Goal: Task Accomplishment & Management: Complete application form

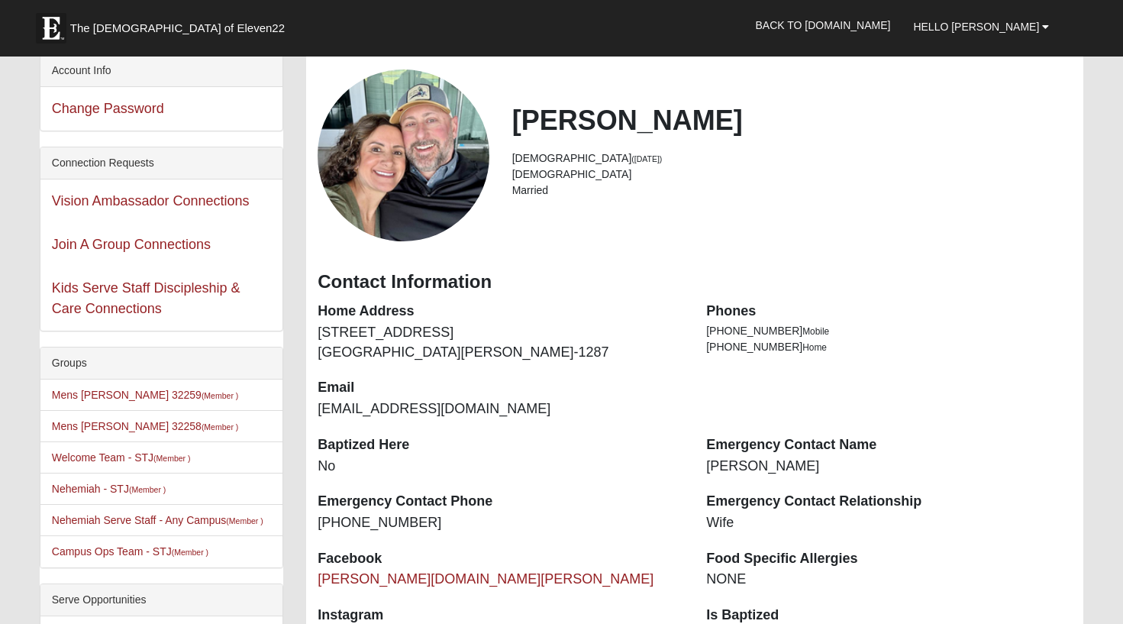
scroll to position [76, 0]
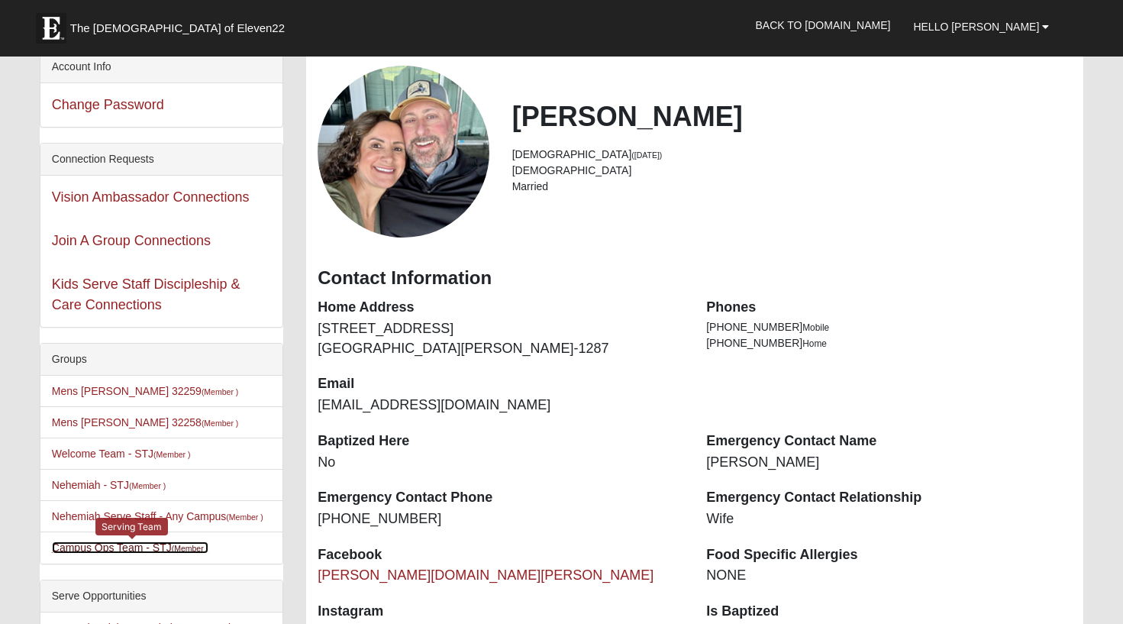
click at [102, 551] on link "Campus Ops Team - STJ (Member )" at bounding box center [130, 547] width 157 height 12
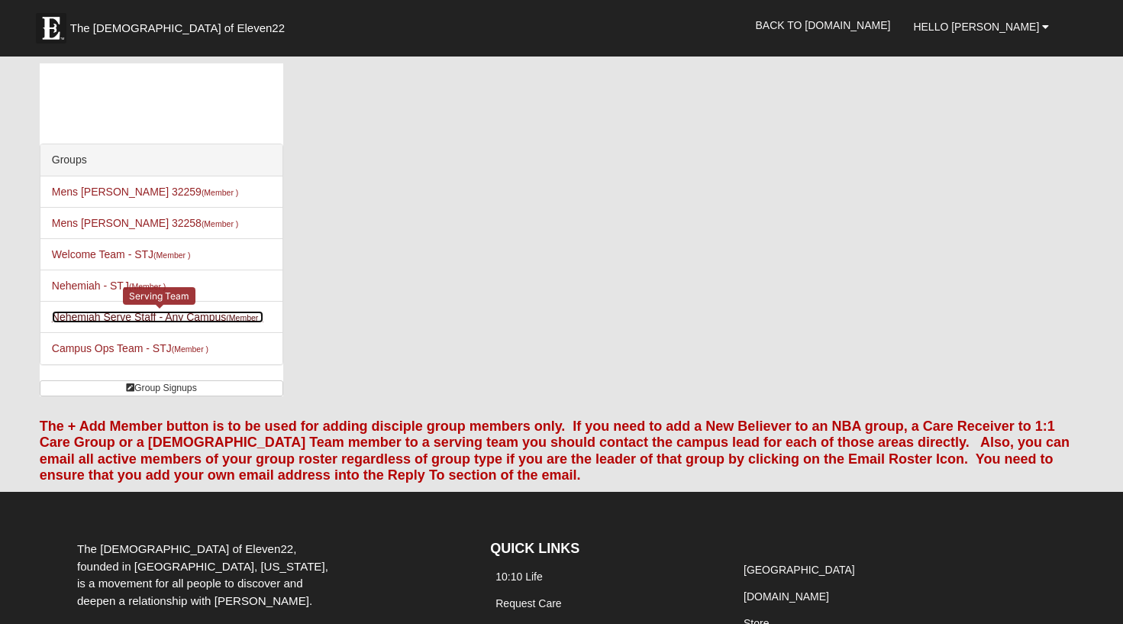
click at [101, 321] on link "Nehemiah Serve Staff - Any Campus (Member )" at bounding box center [158, 317] width 212 height 12
click at [104, 321] on link "Nehemiah Serve Staff - Any Campus (Member )" at bounding box center [158, 317] width 212 height 12
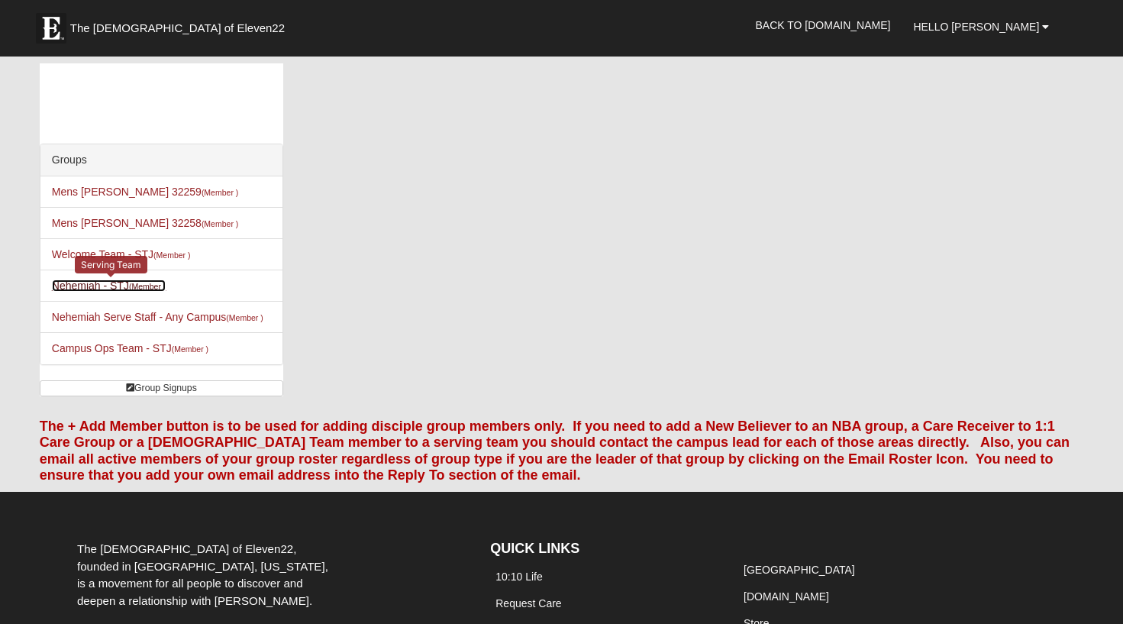
click at [96, 288] on link "Nehemiah - STJ (Member )" at bounding box center [109, 285] width 115 height 12
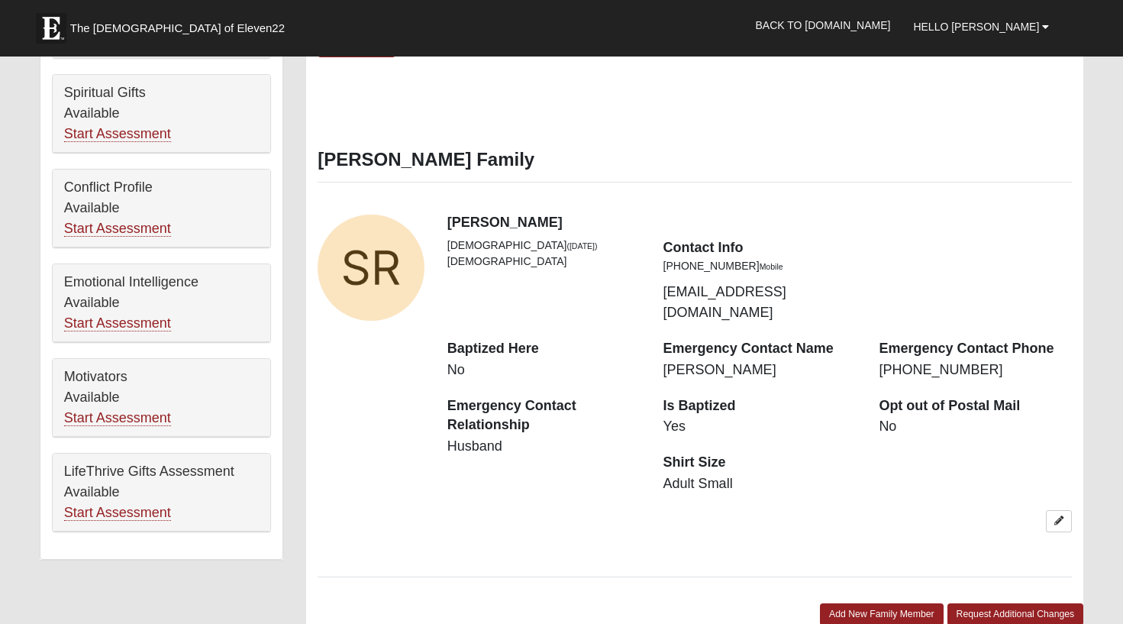
scroll to position [947, 0]
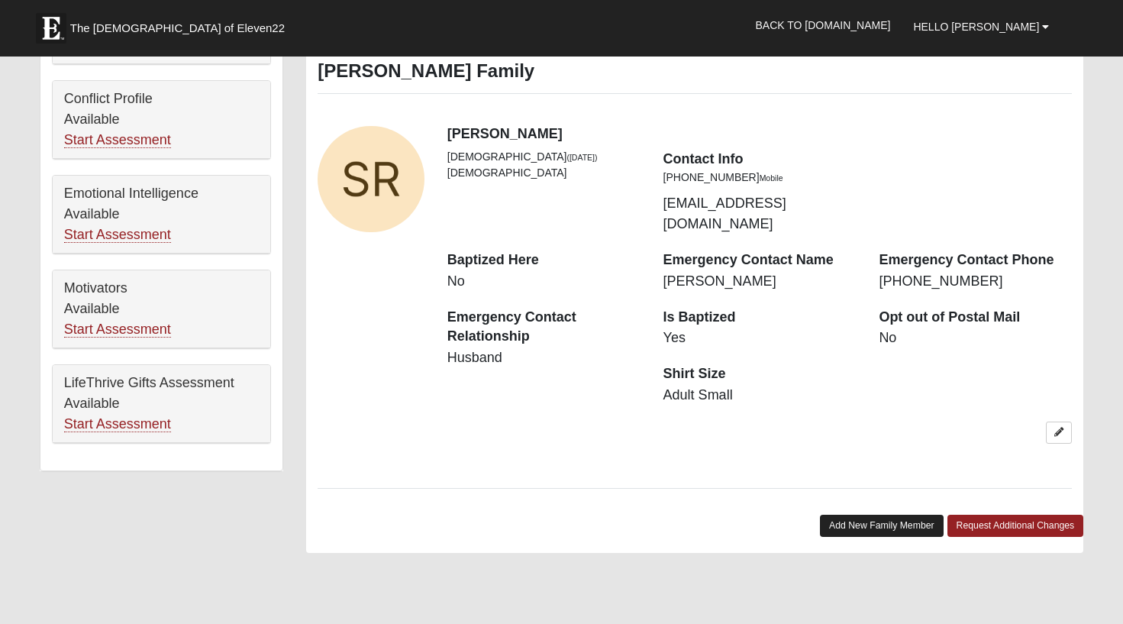
click at [847, 515] on link "Add New Family Member" at bounding box center [882, 526] width 124 height 22
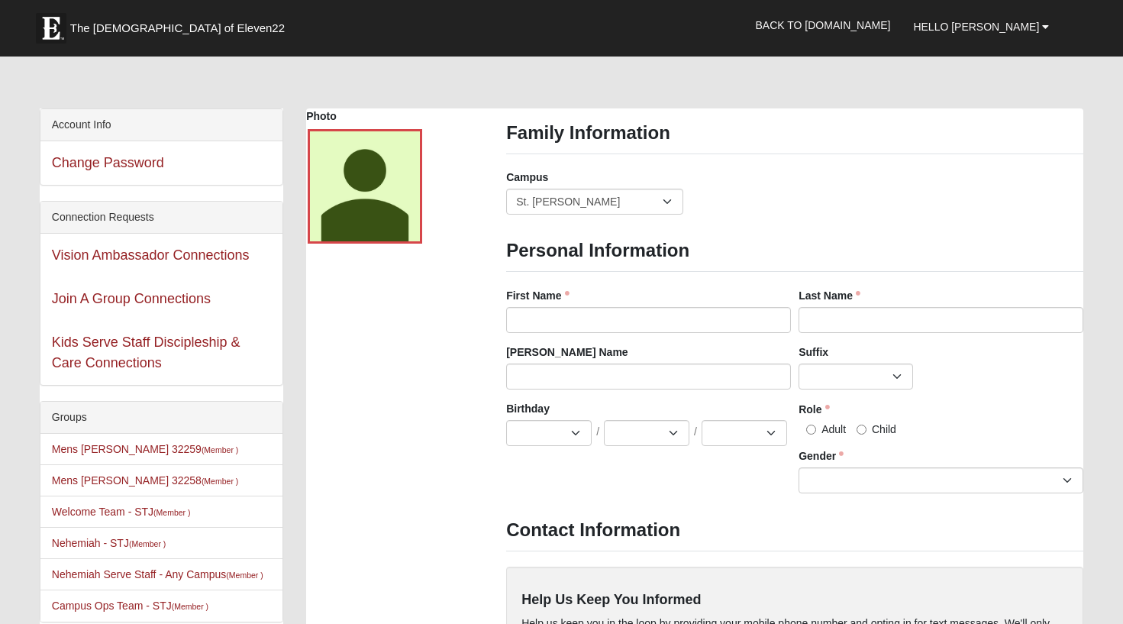
scroll to position [17, 0]
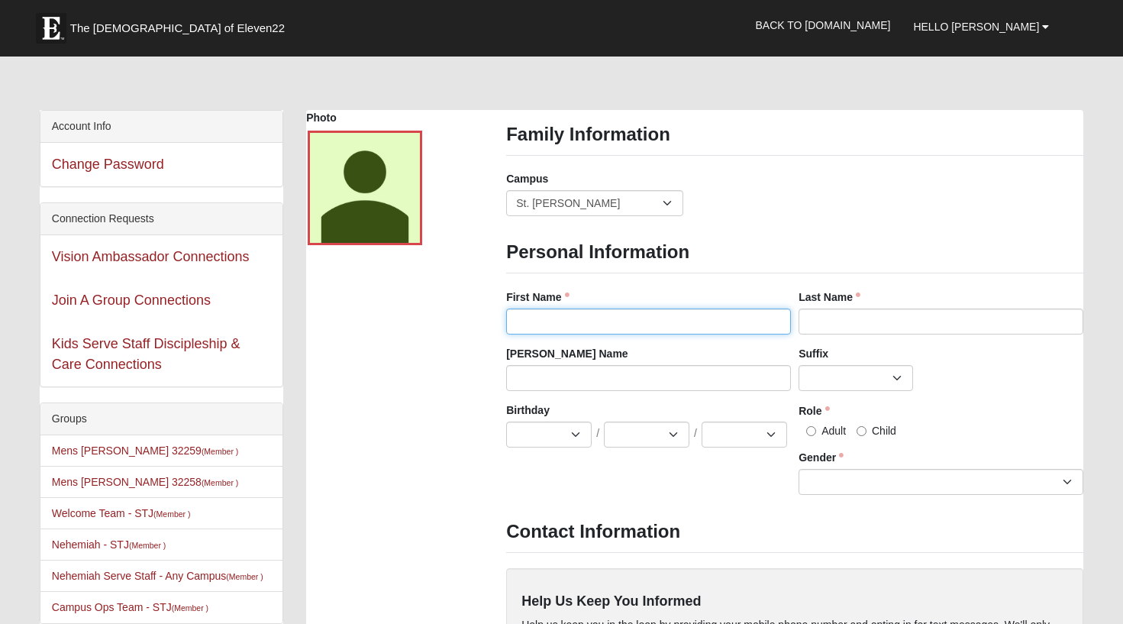
click at [562, 318] on input "First Name" at bounding box center [648, 322] width 285 height 26
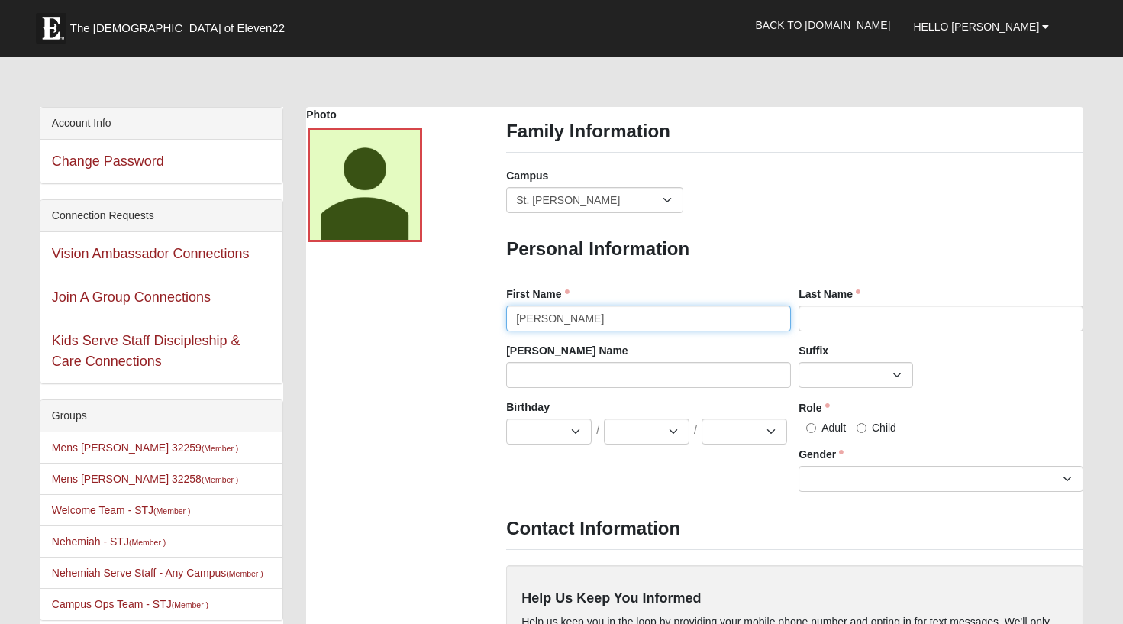
type input "Noah"
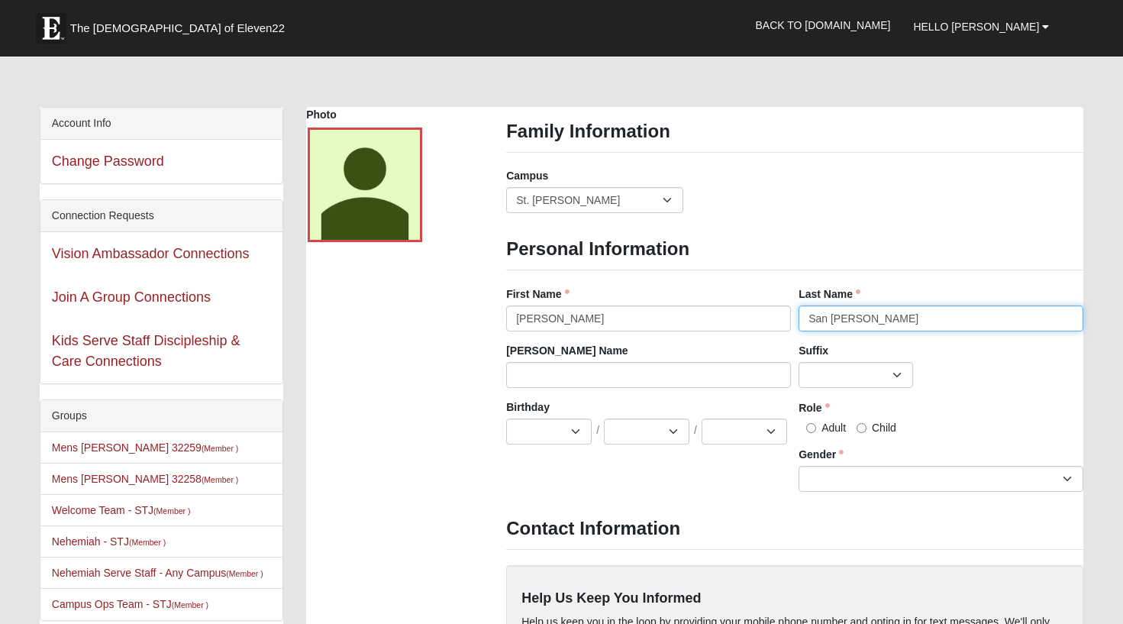
type input "San Juan"
click at [538, 438] on select "Jan Feb Mar Apr May Jun Jul Aug Sep Oct Nov Dec" at bounding box center [549, 431] width 86 height 26
select select "12"
click at [506, 418] on select "Jan Feb Mar Apr May Jun Jul Aug Sep Oct Nov Dec" at bounding box center [549, 431] width 86 height 26
click at [628, 431] on select "1 2 3 4 5 6 7 8 9 10 11 12 13 14 15 16 17 18 19 20 21 22 23 24 25 26 27 28 29 3…" at bounding box center [647, 431] width 86 height 26
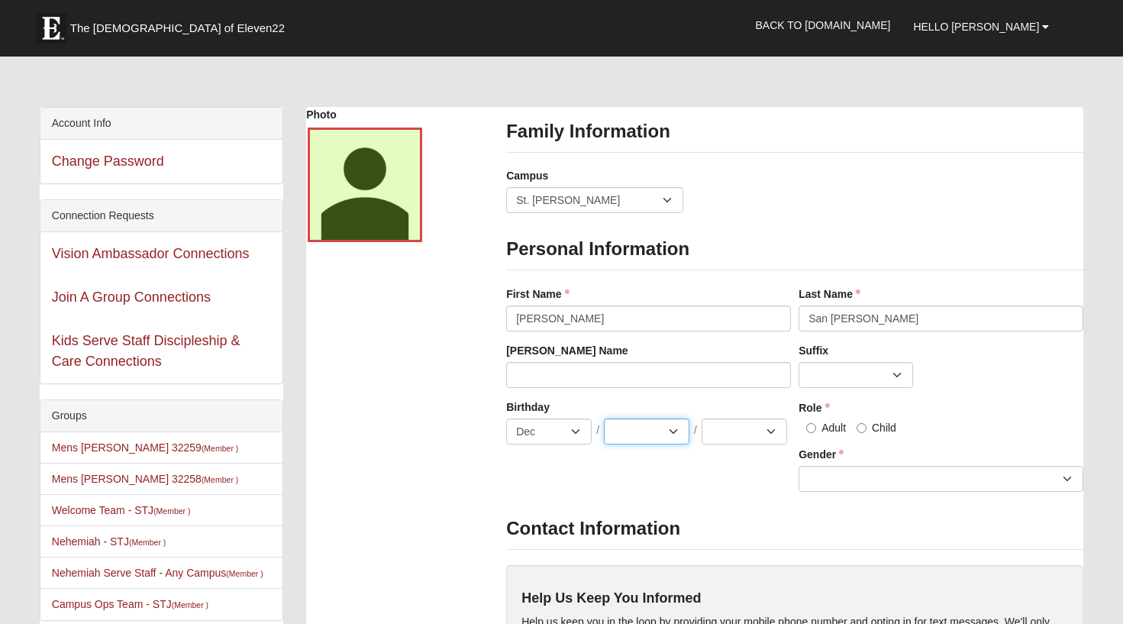
select select "22"
click at [604, 418] on select "1 2 3 4 5 6 7 8 9 10 11 12 13 14 15 16 17 18 19 20 21 22 23 24 25 26 27 28 29 3…" at bounding box center [647, 431] width 86 height 26
click at [729, 436] on select "2025 2024 2023 2022 2021 2020 2019 2018 2017 2016 2015 2014 2013 2012 2011 2010…" at bounding box center [745, 431] width 86 height 26
select select "2005"
click at [702, 418] on select "2025 2024 2023 2022 2021 2020 2019 2018 2017 2016 2015 2014 2013 2012 2011 2010…" at bounding box center [745, 431] width 86 height 26
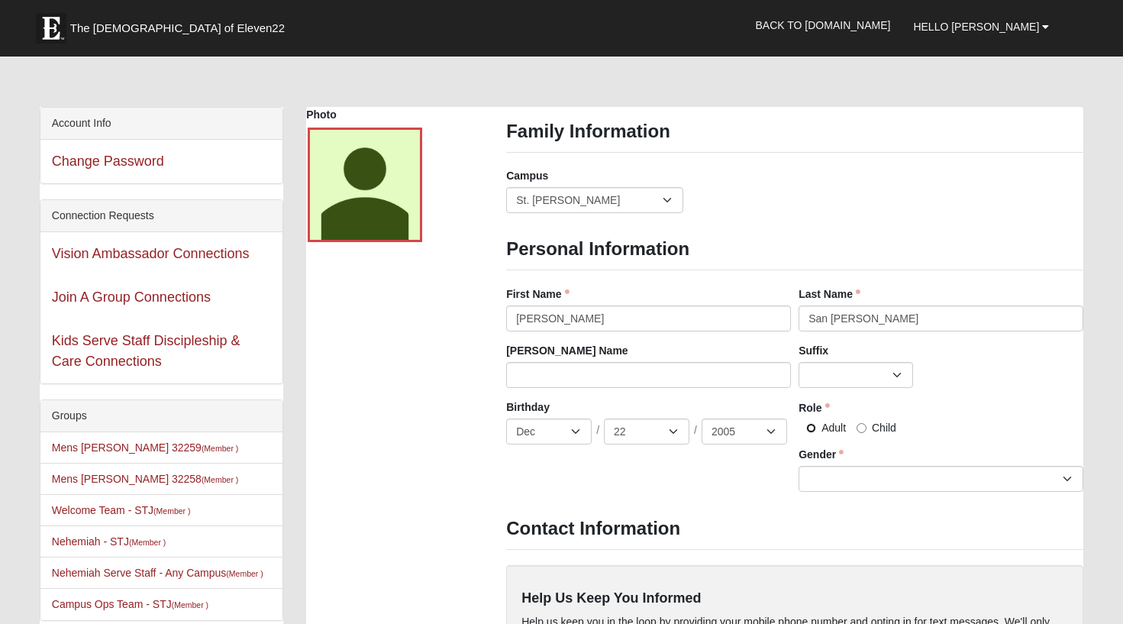
click at [812, 427] on input "Adult" at bounding box center [811, 428] width 10 height 10
radio input "true"
click at [818, 473] on select "[DEMOGRAPHIC_DATA] [DEMOGRAPHIC_DATA]" at bounding box center [941, 479] width 285 height 26
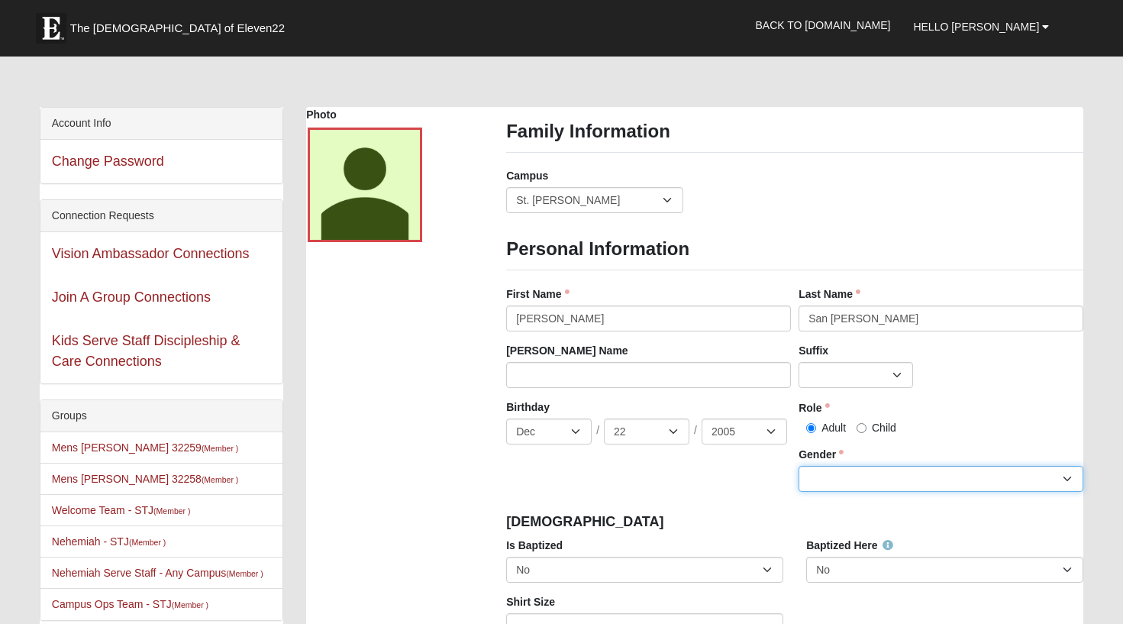
click at [810, 480] on select "[DEMOGRAPHIC_DATA] [DEMOGRAPHIC_DATA]" at bounding box center [941, 479] width 285 height 26
select select "[DEMOGRAPHIC_DATA]"
click at [799, 466] on select "[DEMOGRAPHIC_DATA] [DEMOGRAPHIC_DATA]" at bounding box center [941, 479] width 285 height 26
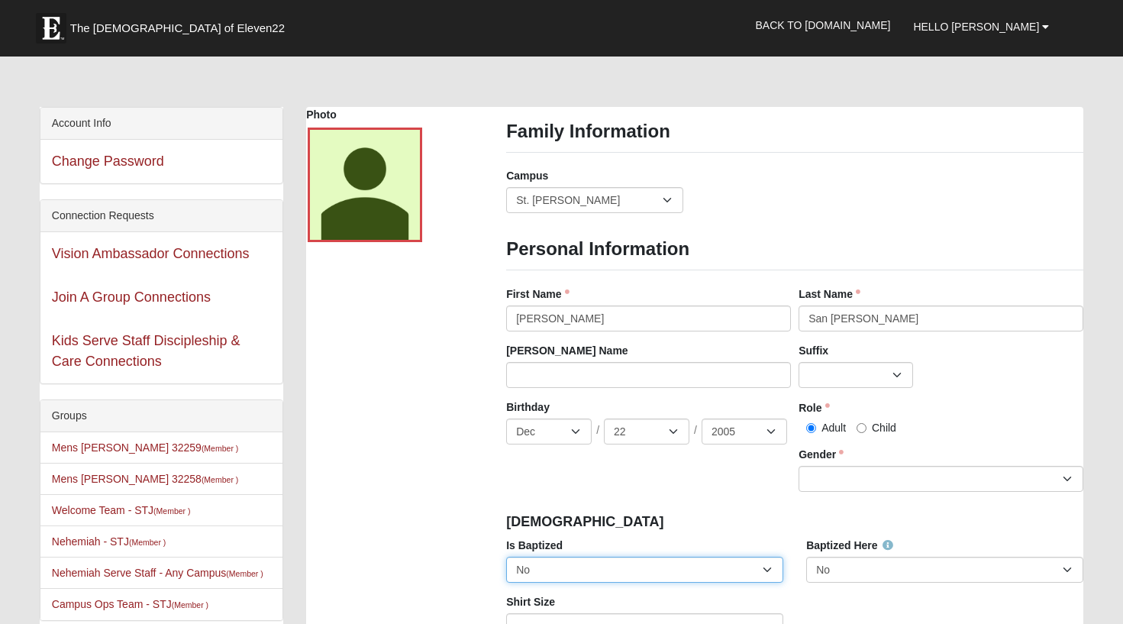
click at [668, 568] on select "No Yes" at bounding box center [644, 570] width 277 height 26
select select "True"
click at [506, 557] on select "No Yes" at bounding box center [644, 570] width 277 height 26
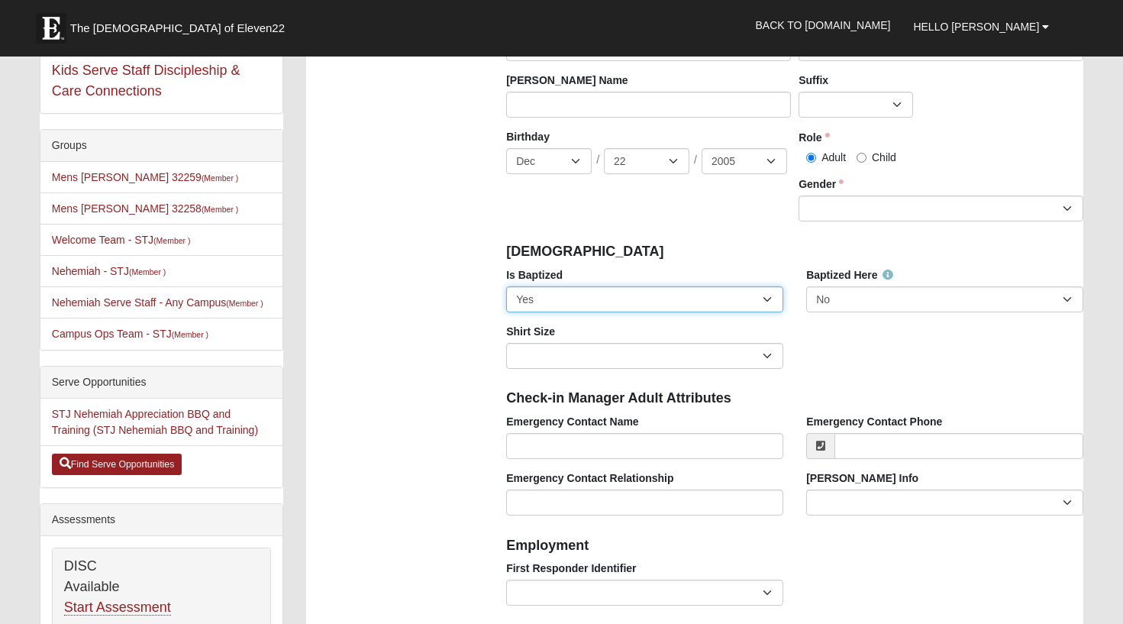
scroll to position [294, 0]
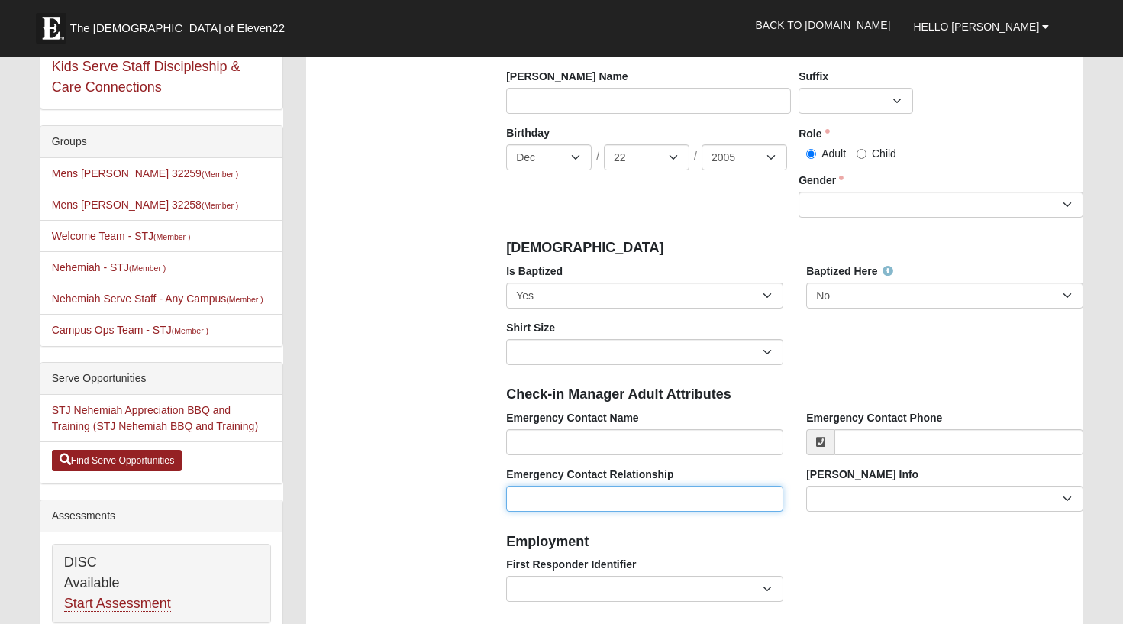
click at [567, 499] on input "Emergency Contact Relationship" at bounding box center [644, 499] width 277 height 26
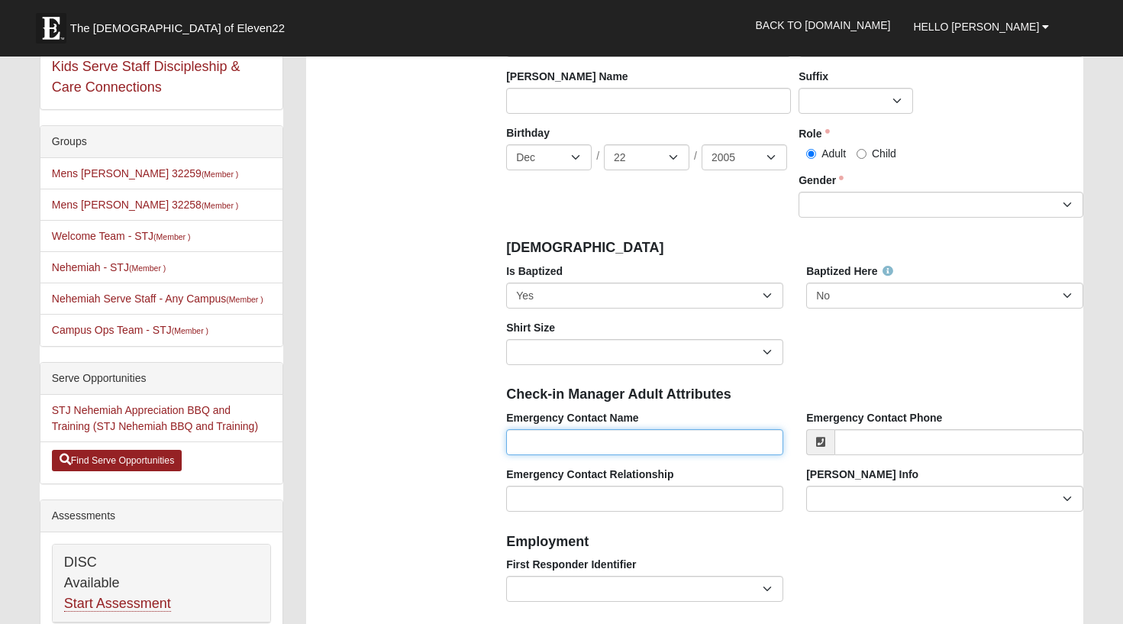
click at [540, 438] on input "Emergency Contact Name" at bounding box center [644, 442] width 277 height 26
type input "[PERSON_NAME]"
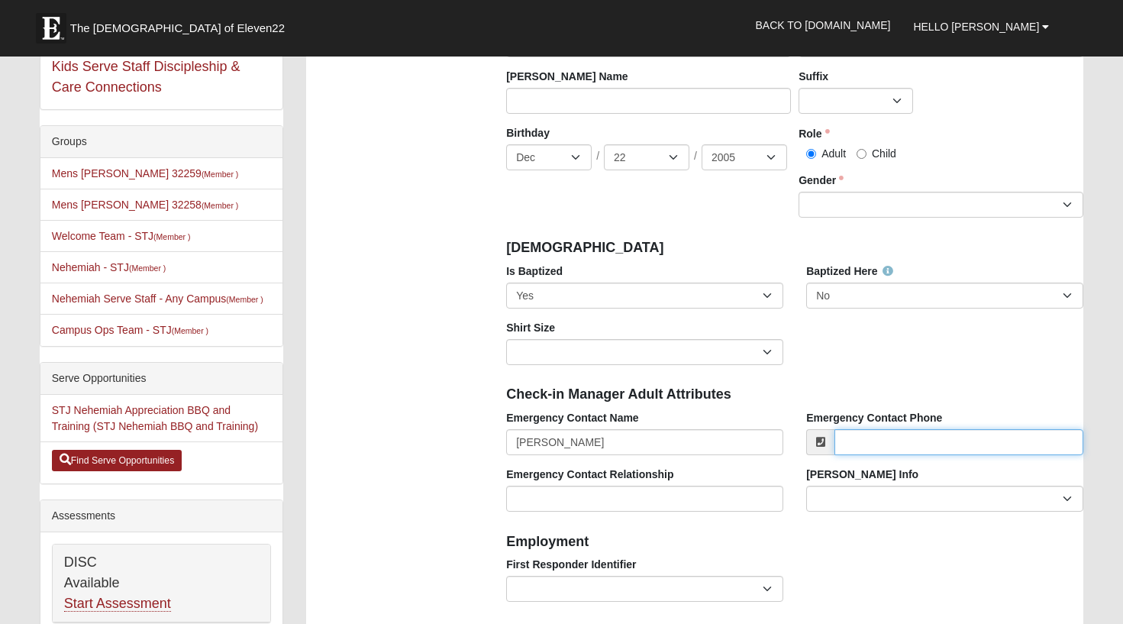
click at [913, 442] on input "Emergency Contact Phone" at bounding box center [959, 442] width 249 height 26
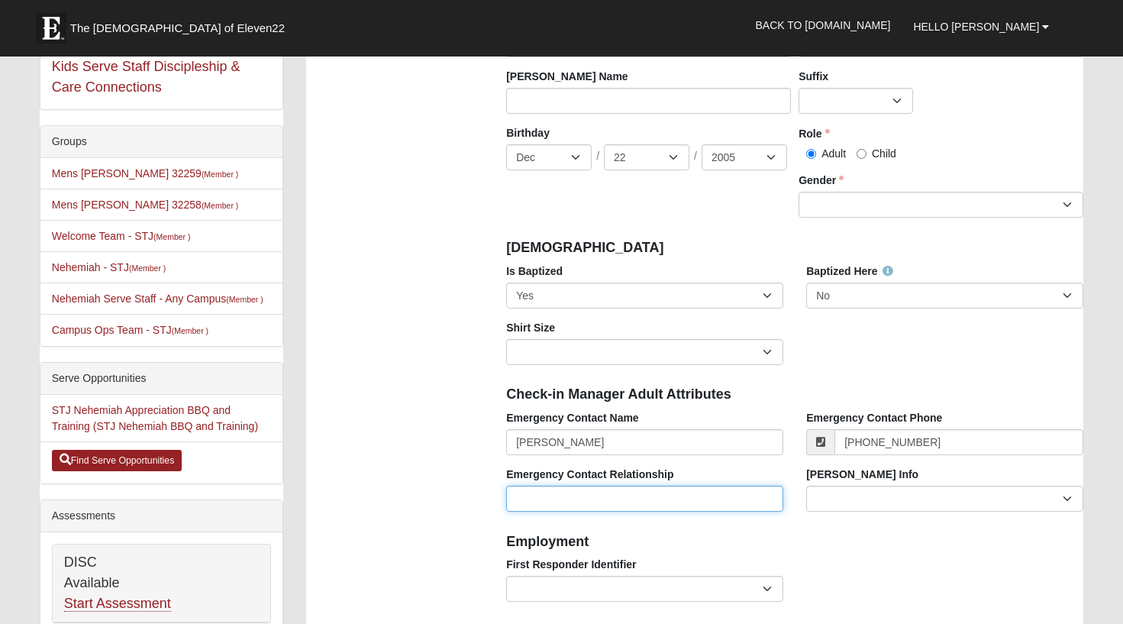
type input "[PHONE_NUMBER]"
click at [676, 493] on input "Emergency Contact Relationship" at bounding box center [644, 499] width 277 height 26
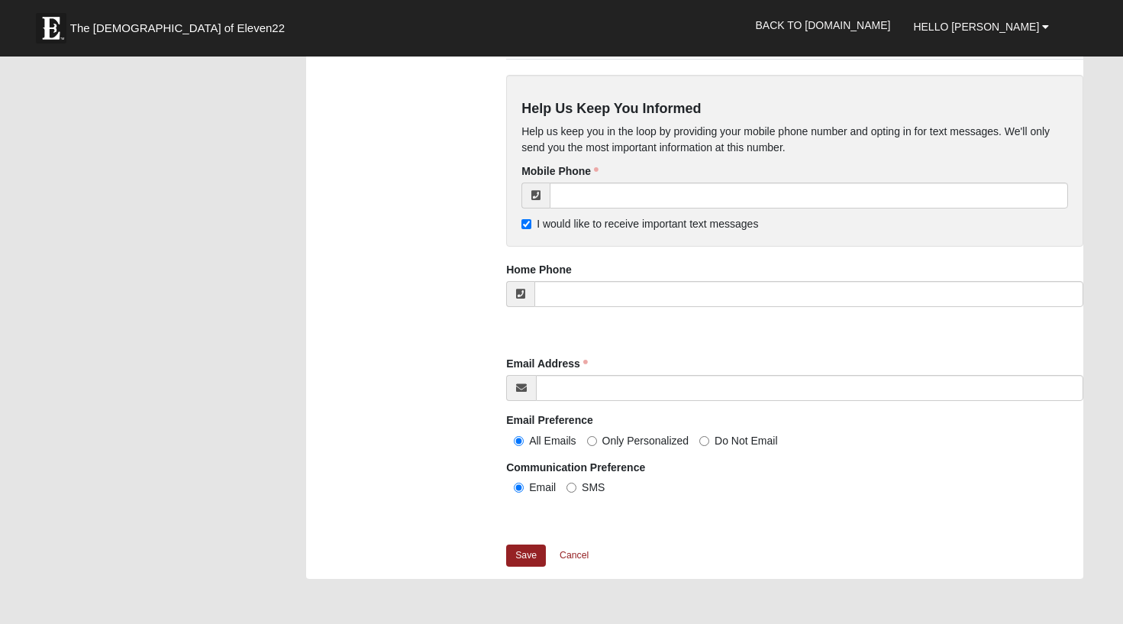
scroll to position [1358, 0]
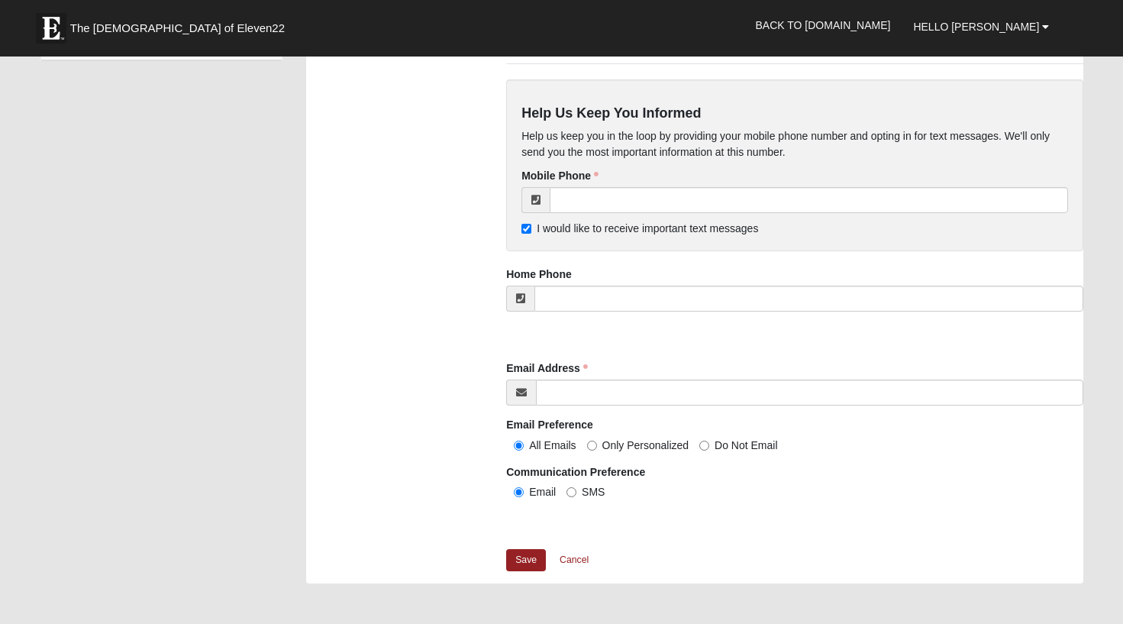
type input "Mother"
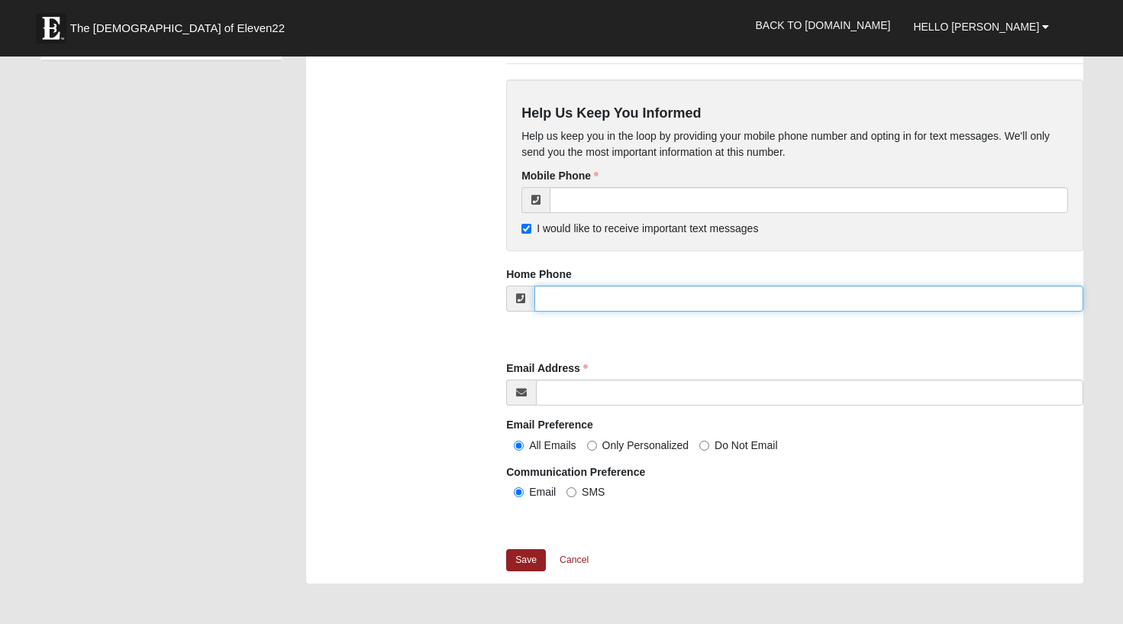
click at [588, 293] on input "tel" at bounding box center [809, 299] width 549 height 26
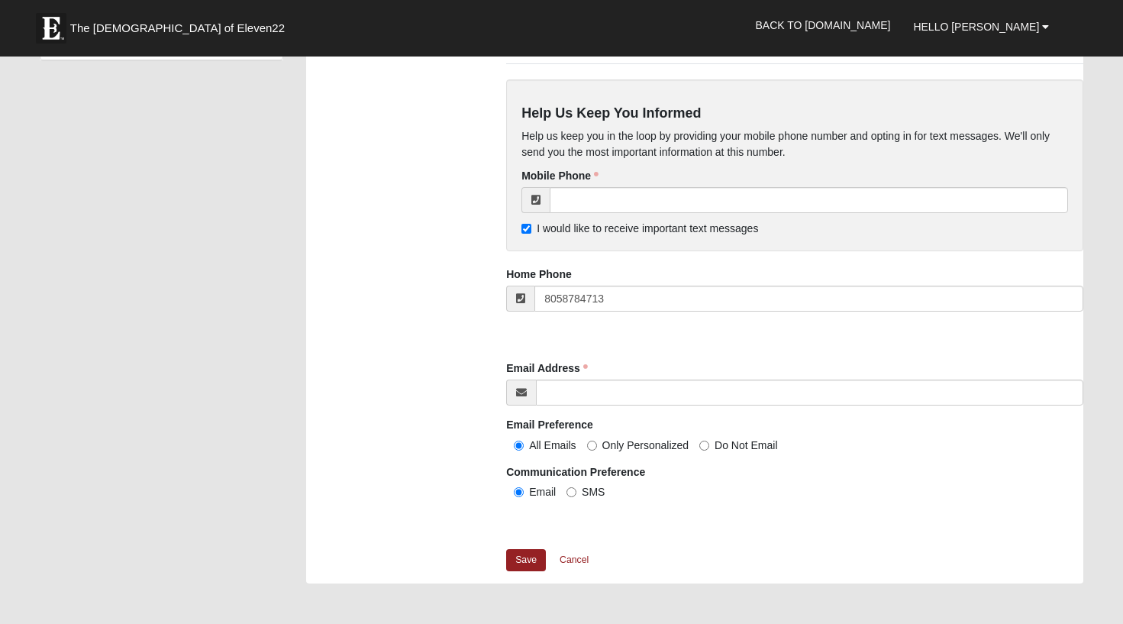
type input "[PHONE_NUMBER]"
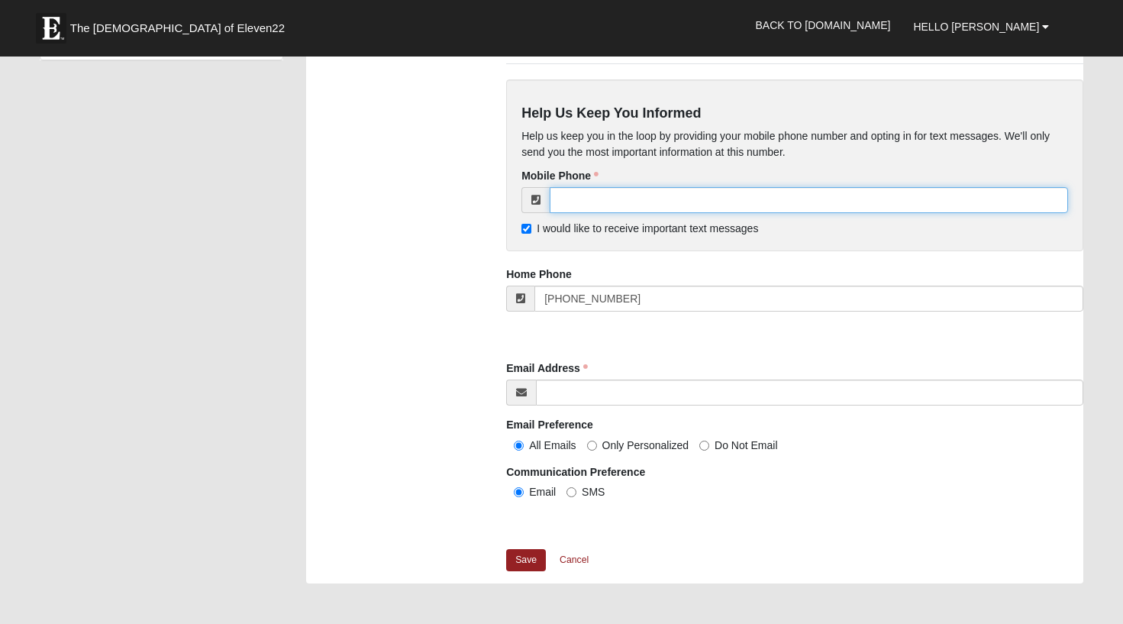
click at [590, 200] on input "tel" at bounding box center [809, 200] width 519 height 26
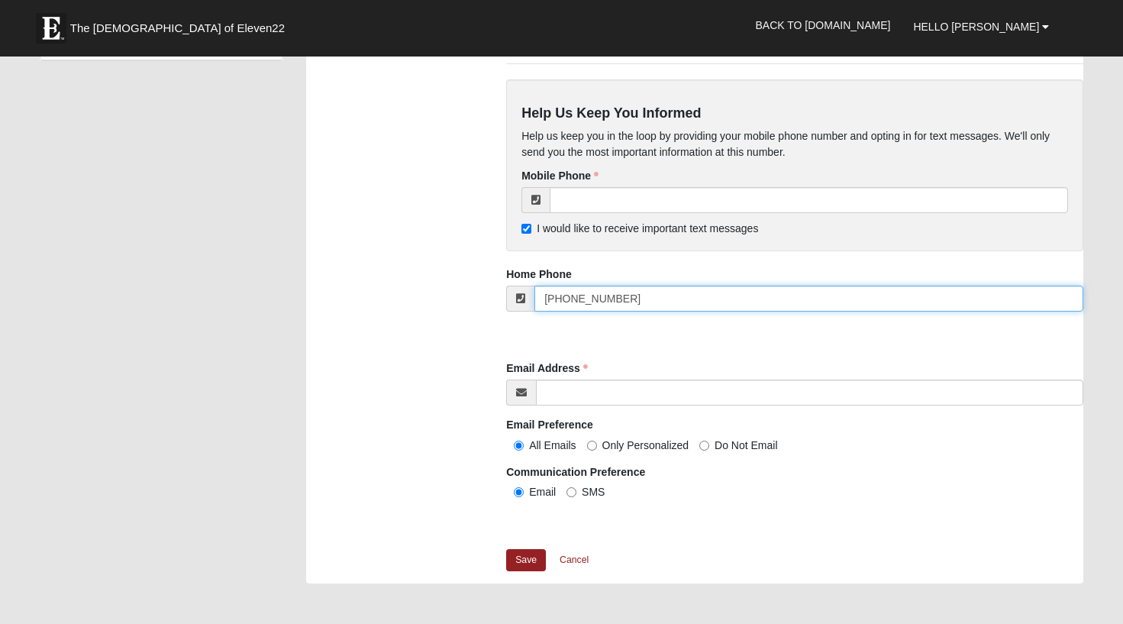
drag, startPoint x: 633, startPoint y: 292, endPoint x: 530, endPoint y: 301, distance: 103.5
click at [531, 301] on div "[PHONE_NUMBER]" at bounding box center [794, 299] width 577 height 26
drag, startPoint x: 615, startPoint y: 289, endPoint x: 525, endPoint y: 293, distance: 90.2
click at [525, 293] on div "[PHONE_NUMBER]" at bounding box center [794, 299] width 577 height 26
drag, startPoint x: 651, startPoint y: 292, endPoint x: 457, endPoint y: 292, distance: 194.0
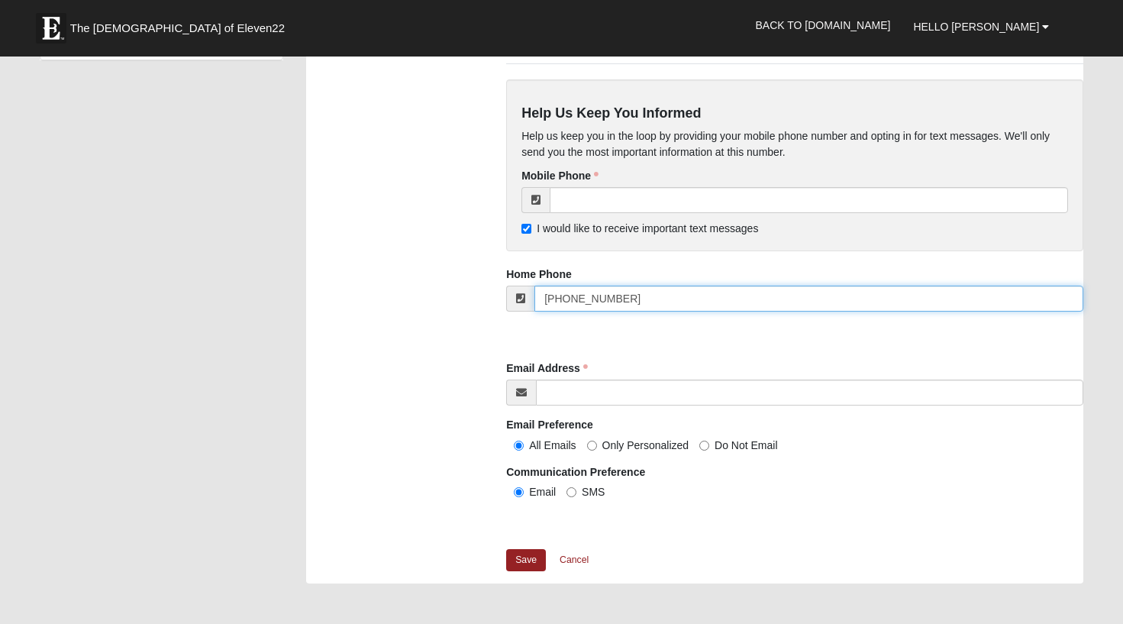
drag, startPoint x: 635, startPoint y: 303, endPoint x: 537, endPoint y: 302, distance: 98.5
click at [537, 302] on input "[PHONE_NUMBER]" at bounding box center [809, 299] width 549 height 26
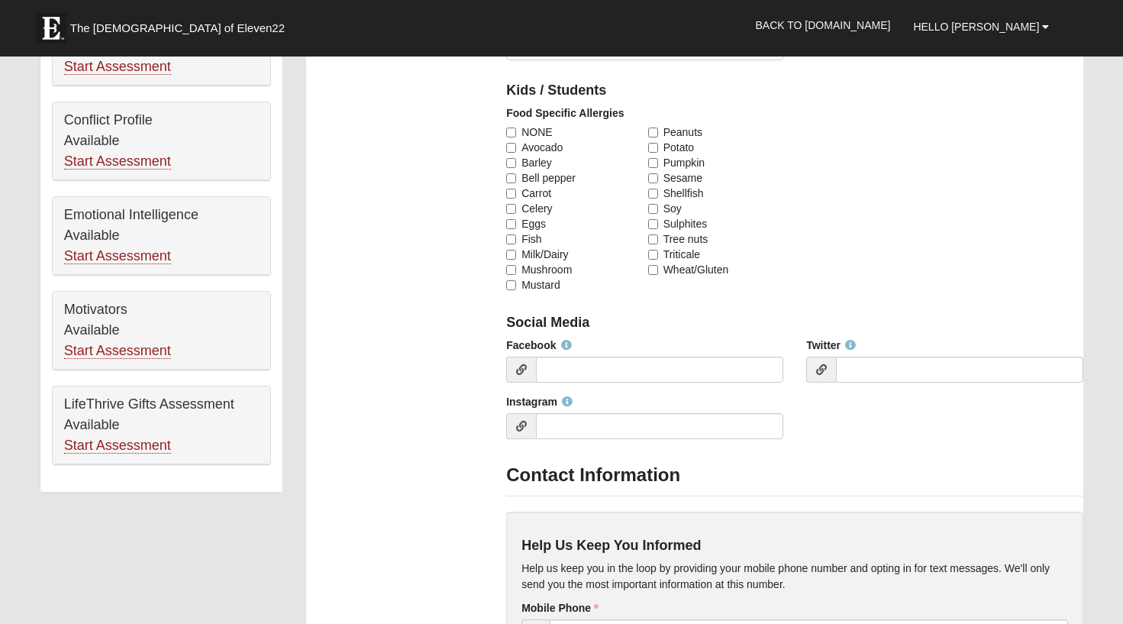
click at [424, 342] on div "Photo Family Information Campus Arlington Baymeadows Eleven22 Online Fleming Is…" at bounding box center [695, 108] width 800 height 1814
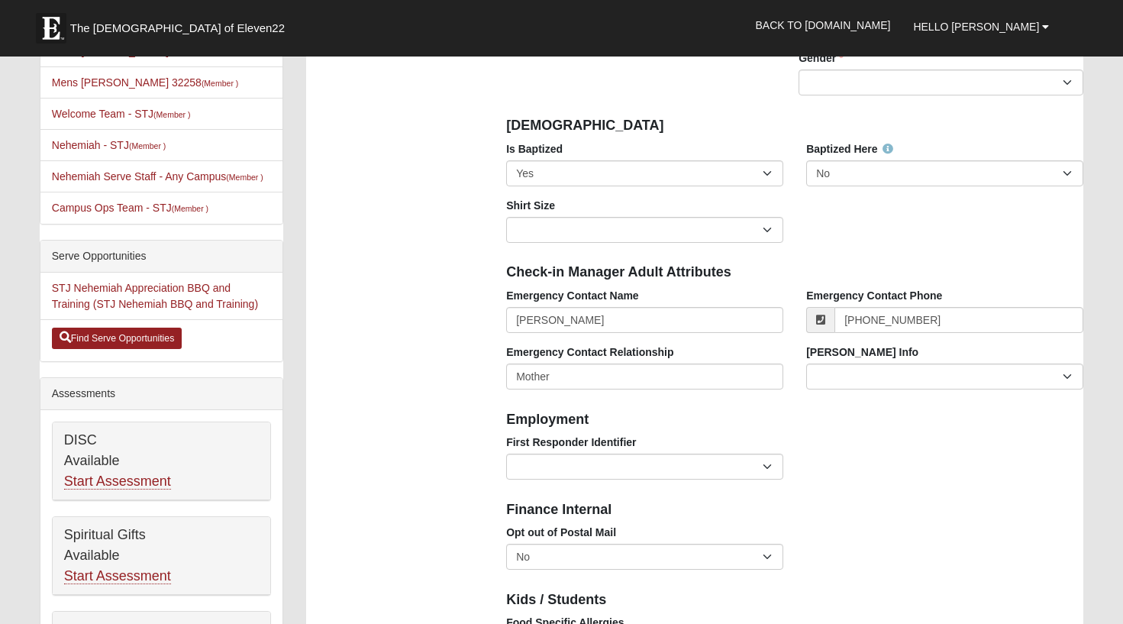
scroll to position [415, 0]
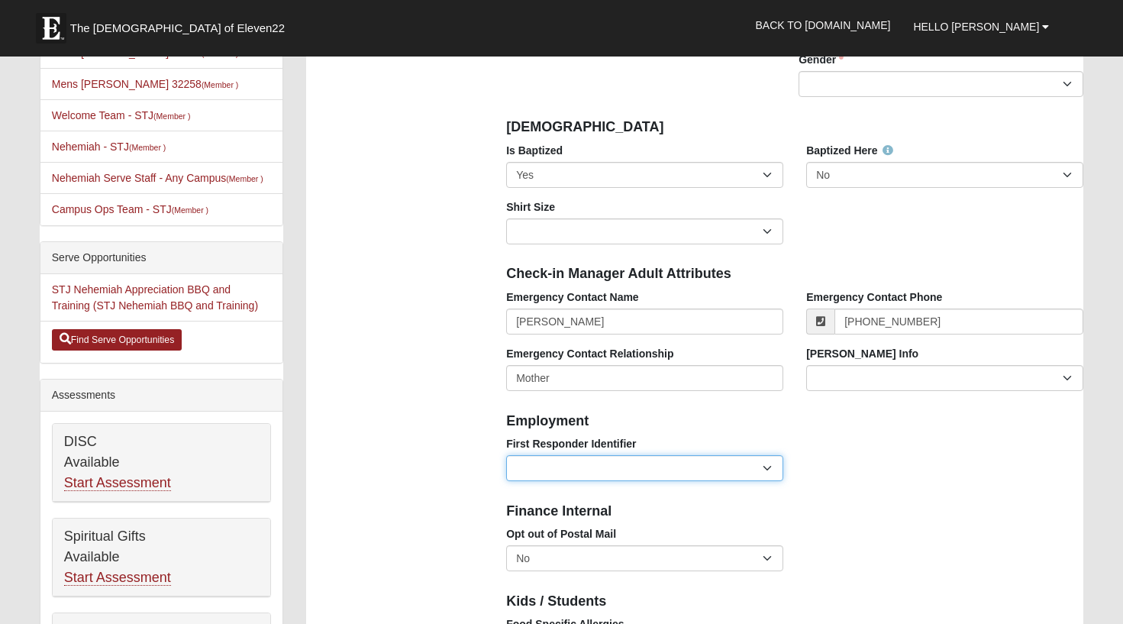
click at [771, 470] on select "EMT | Paramedic | Medical Firefighter | Fire Department Police Officer | Sherif…" at bounding box center [644, 468] width 277 height 26
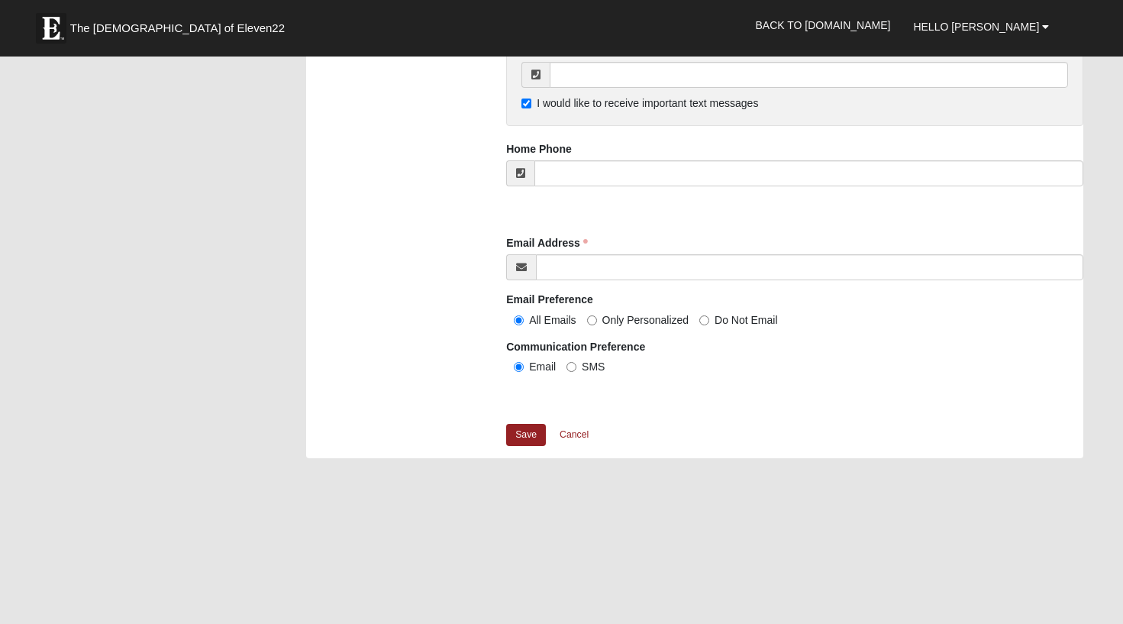
scroll to position [1489, 0]
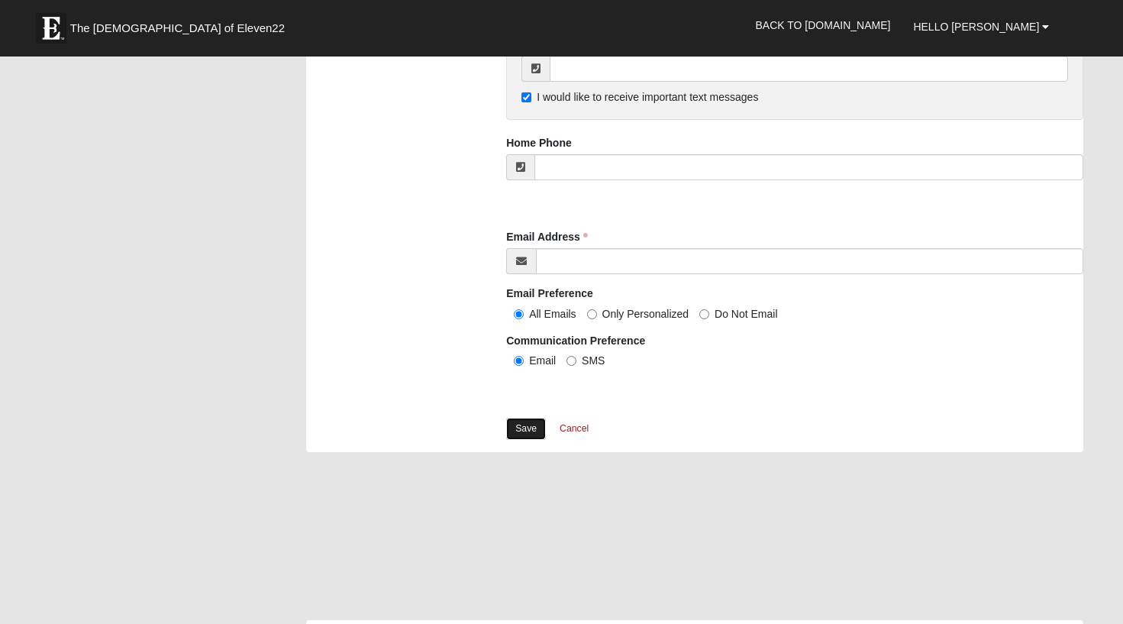
click at [515, 425] on link "Save" at bounding box center [526, 429] width 40 height 22
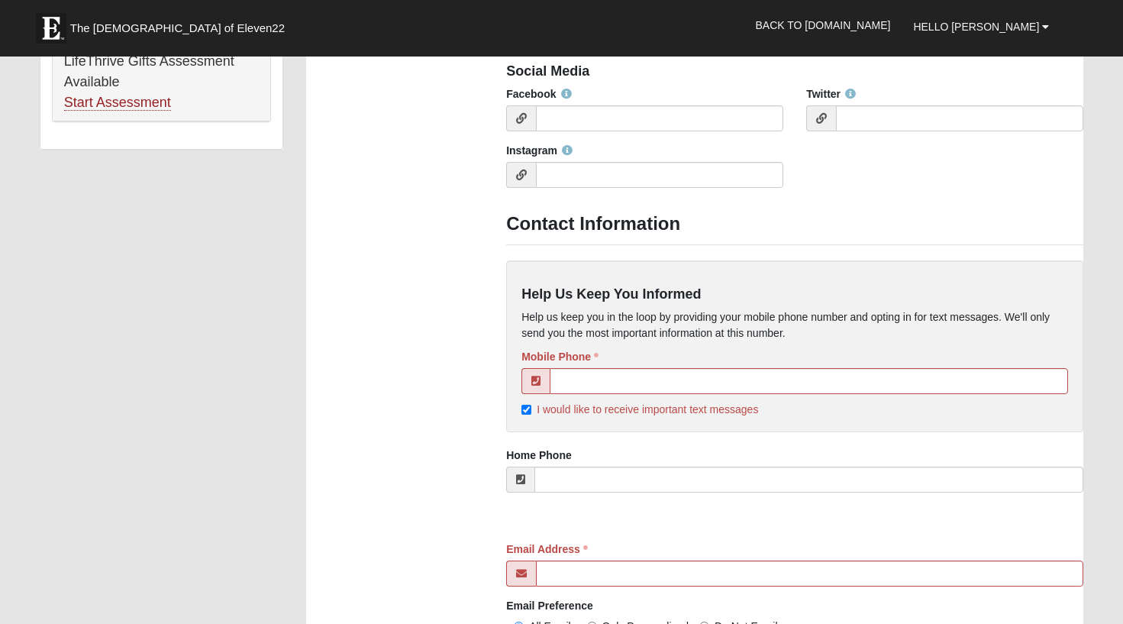
scroll to position [1281, 0]
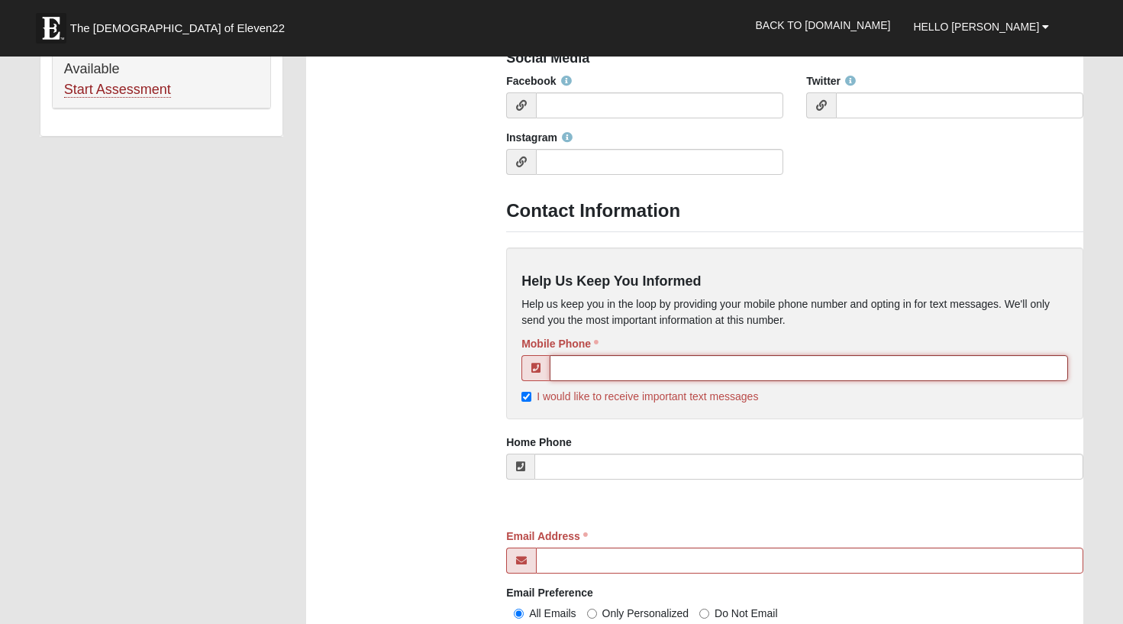
click at [574, 366] on input "tel" at bounding box center [809, 368] width 519 height 26
type input "[PHONE_NUMBER]"
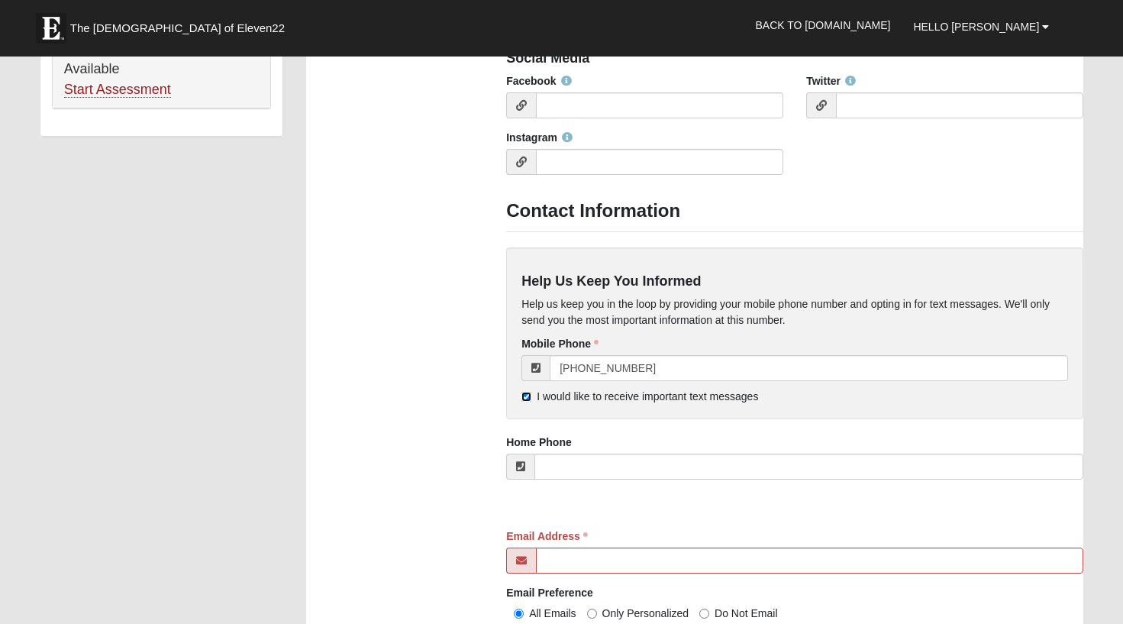
drag, startPoint x: 526, startPoint y: 397, endPoint x: 520, endPoint y: 406, distance: 11.0
click at [527, 397] on input "I would like to receive important text messages" at bounding box center [527, 397] width 10 height 10
checkbox input "false"
click at [559, 561] on input "Email Address" at bounding box center [810, 561] width 548 height 26
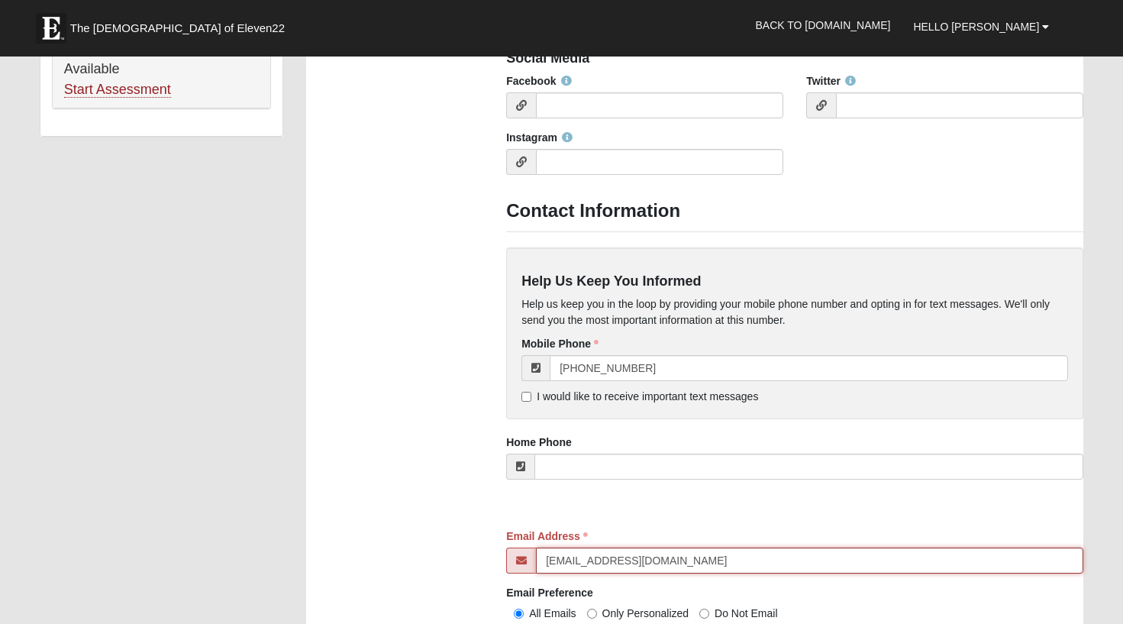
type input "[EMAIL_ADDRESS][DOMAIN_NAME]"
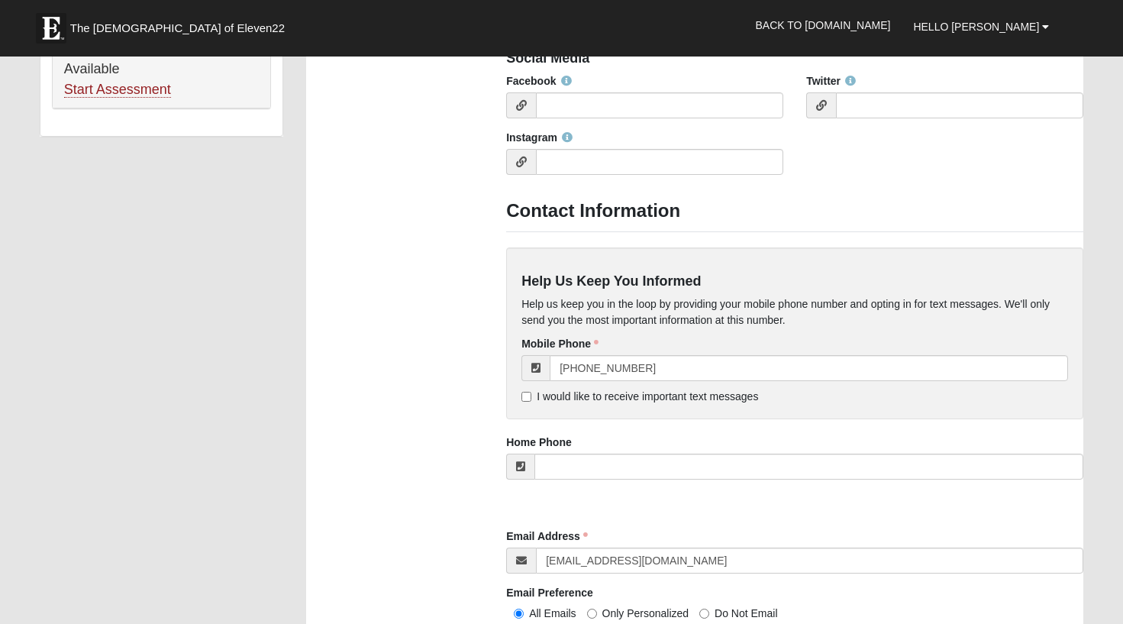
drag, startPoint x: 373, startPoint y: 476, endPoint x: 383, endPoint y: 476, distance: 9.2
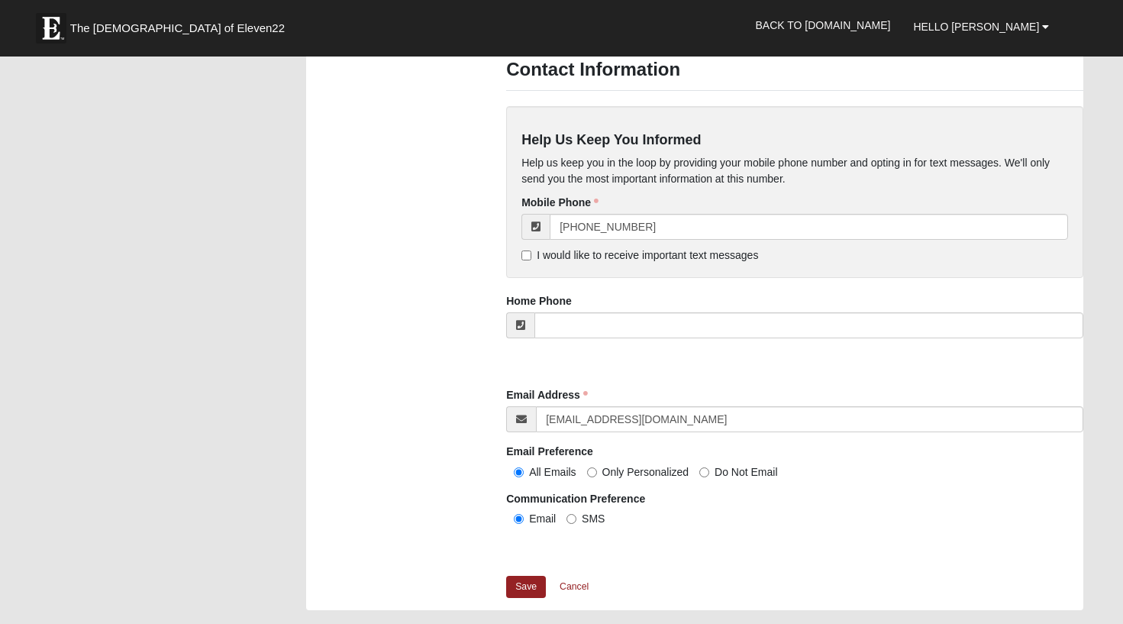
scroll to position [1426, 0]
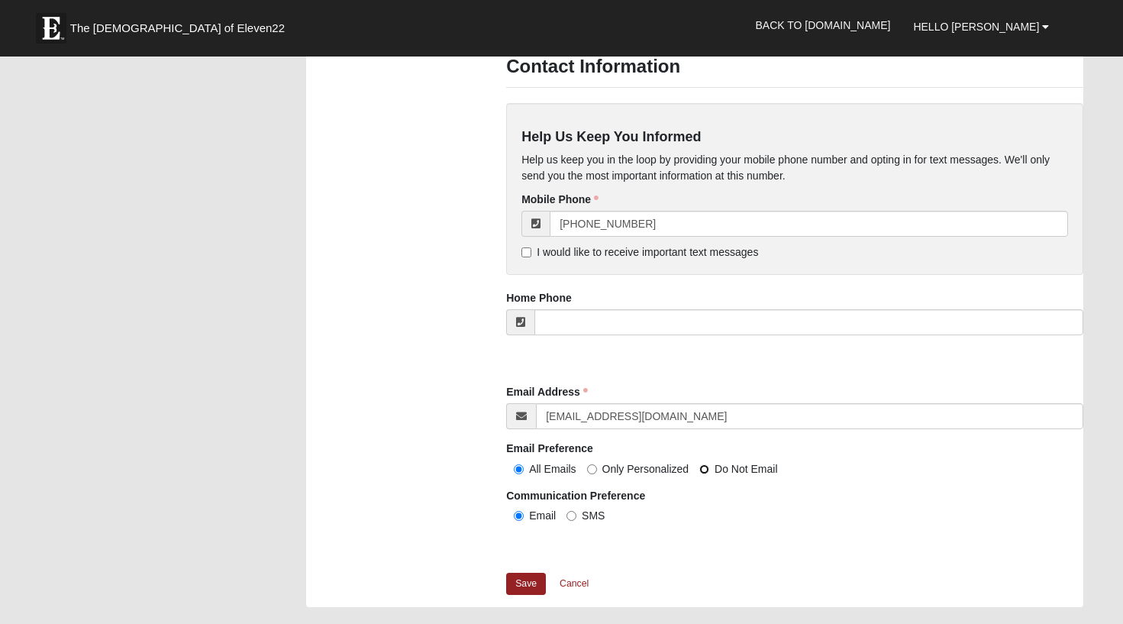
click at [701, 467] on input "Do Not Email" at bounding box center [704, 469] width 10 height 10
radio input "true"
click at [522, 585] on link "Save" at bounding box center [526, 584] width 40 height 22
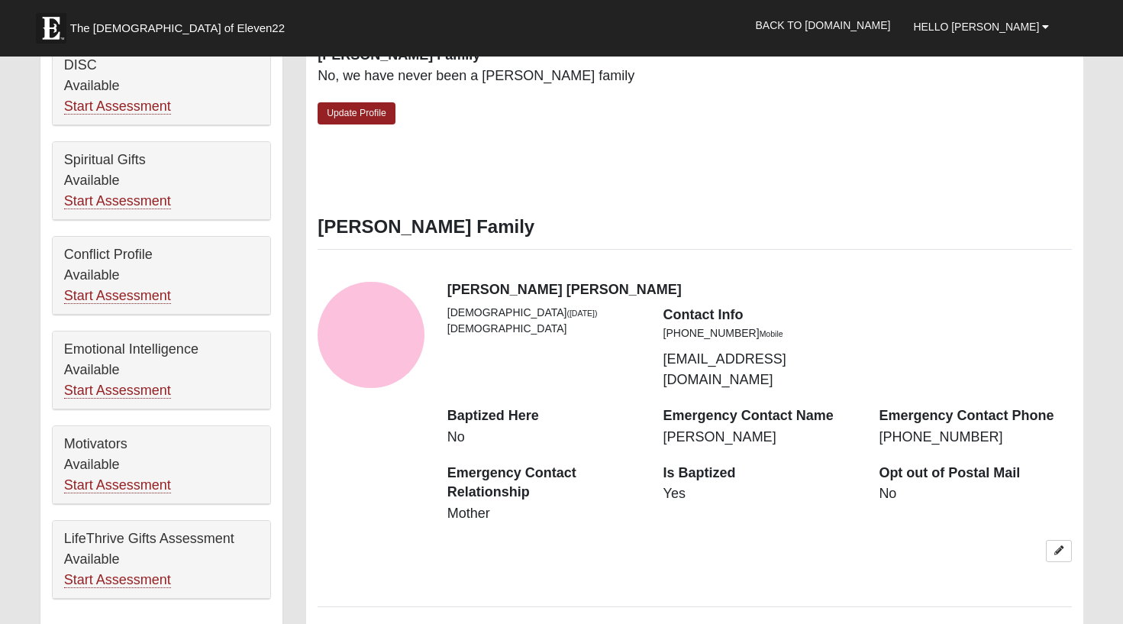
scroll to position [789, 0]
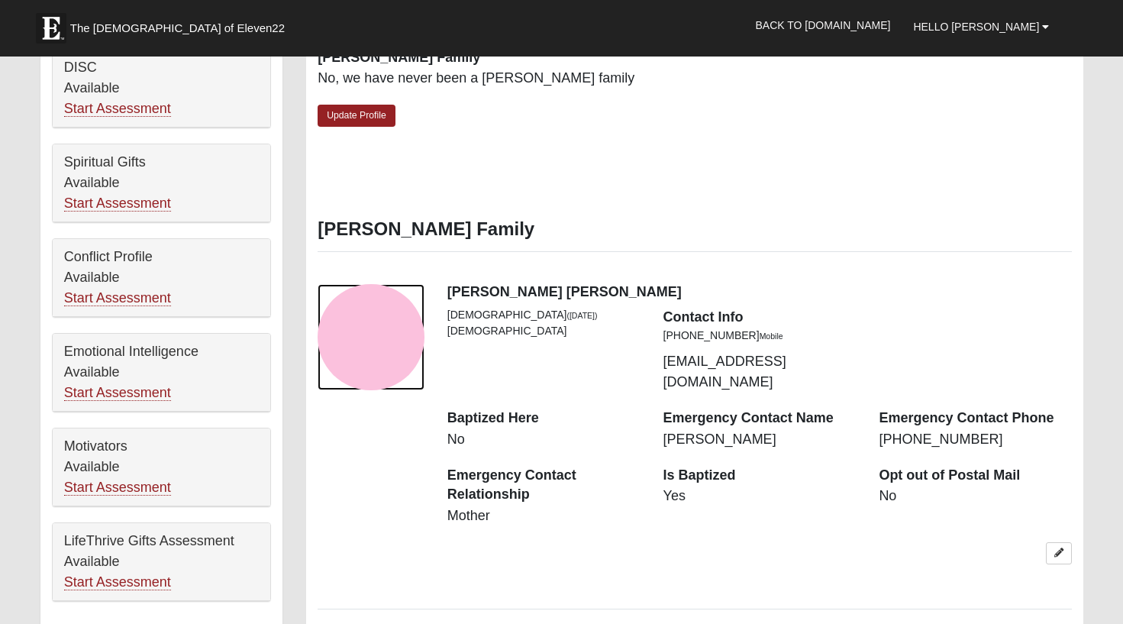
click at [377, 320] on div "View Fullsize Photo" at bounding box center [371, 337] width 107 height 107
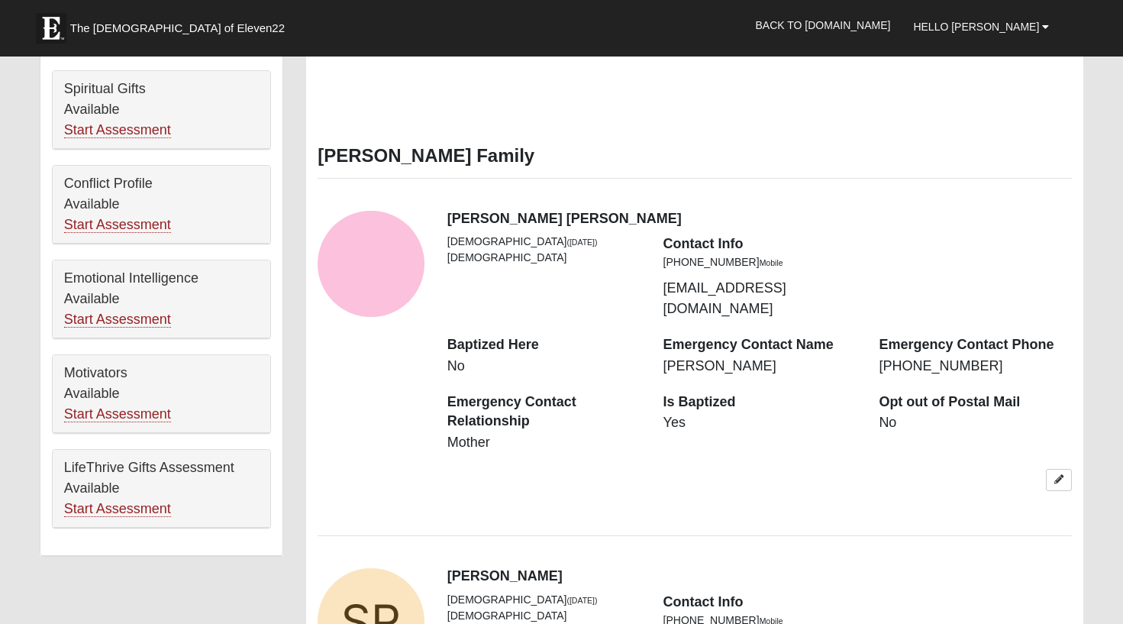
scroll to position [880, 0]
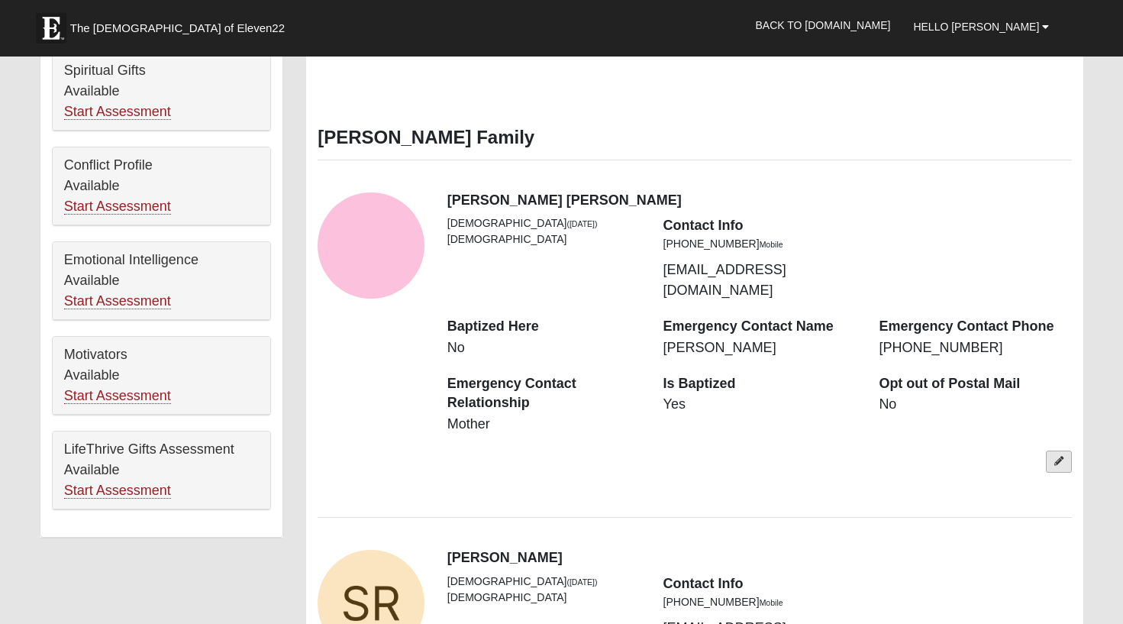
click at [1064, 451] on link at bounding box center [1059, 462] width 26 height 22
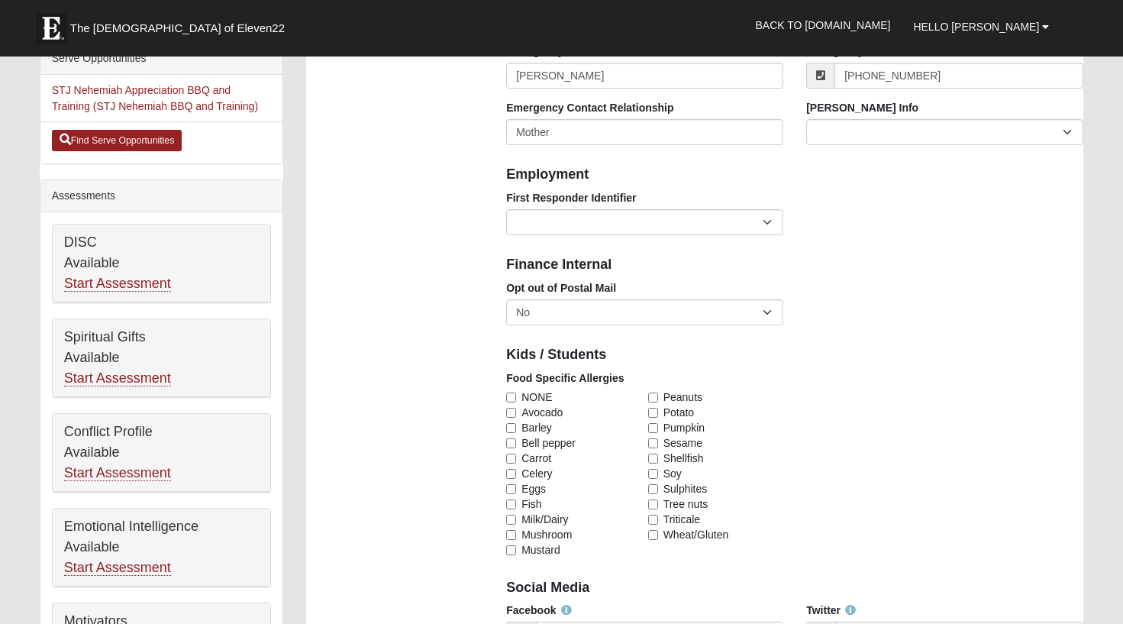
scroll to position [0, 0]
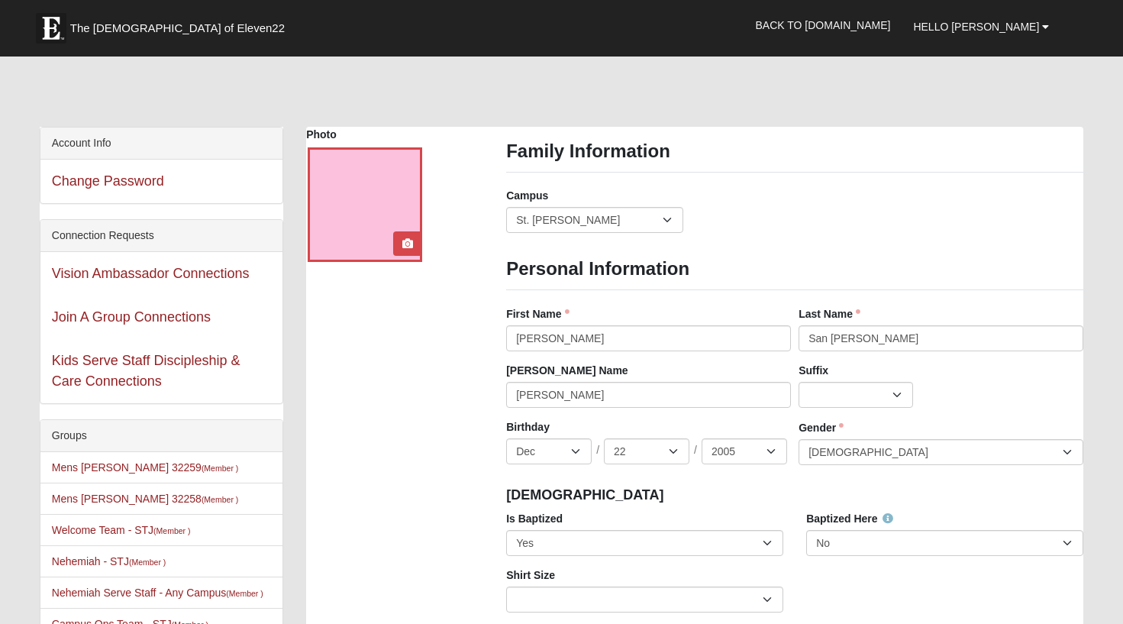
click at [344, 198] on div at bounding box center [365, 204] width 115 height 115
click at [409, 247] on icon at bounding box center [407, 243] width 11 height 11
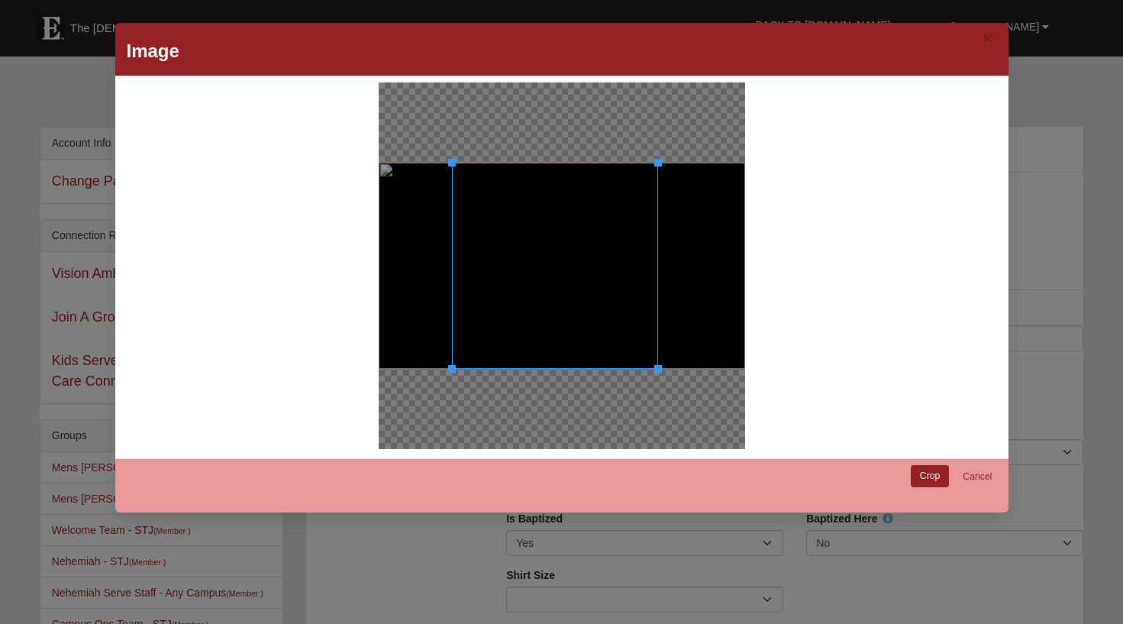
drag, startPoint x: 515, startPoint y: 235, endPoint x: 586, endPoint y: 241, distance: 72.0
click at [587, 241] on div at bounding box center [555, 266] width 206 height 206
click at [933, 474] on link "Crop" at bounding box center [930, 476] width 39 height 22
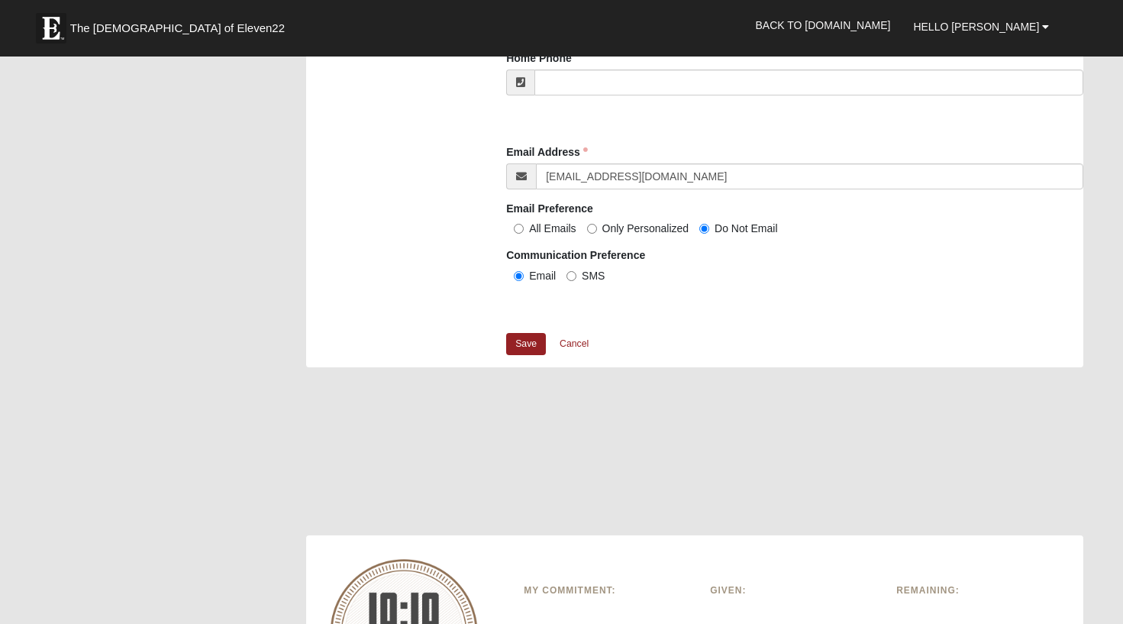
scroll to position [1481, 0]
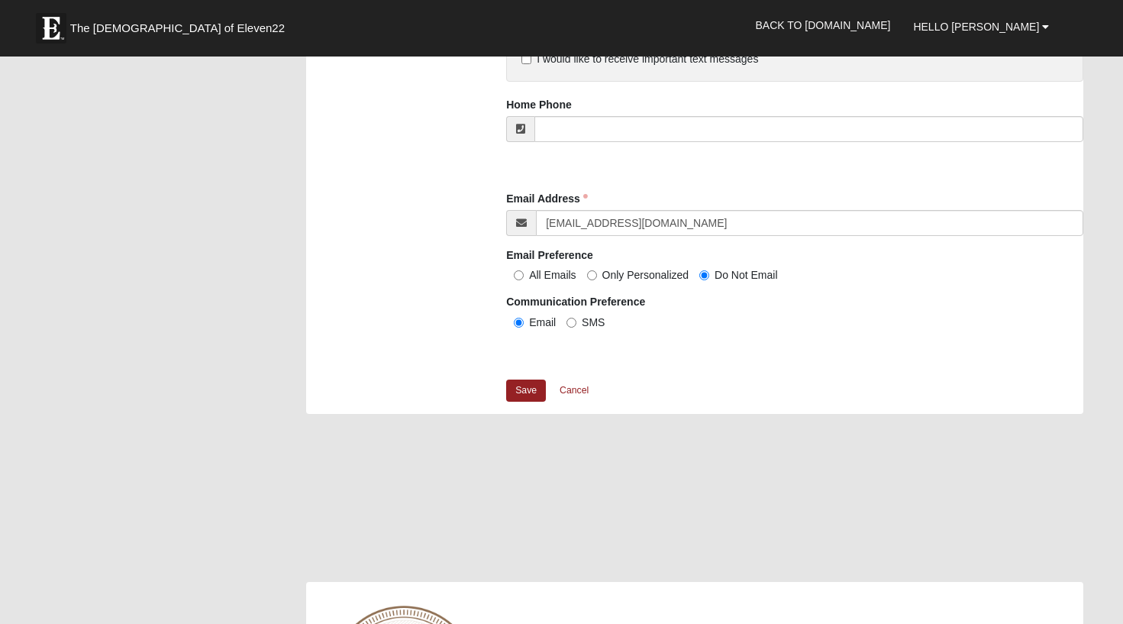
click at [463, 438] on div at bounding box center [694, 505] width 777 height 153
click at [528, 383] on link "Save" at bounding box center [526, 391] width 40 height 22
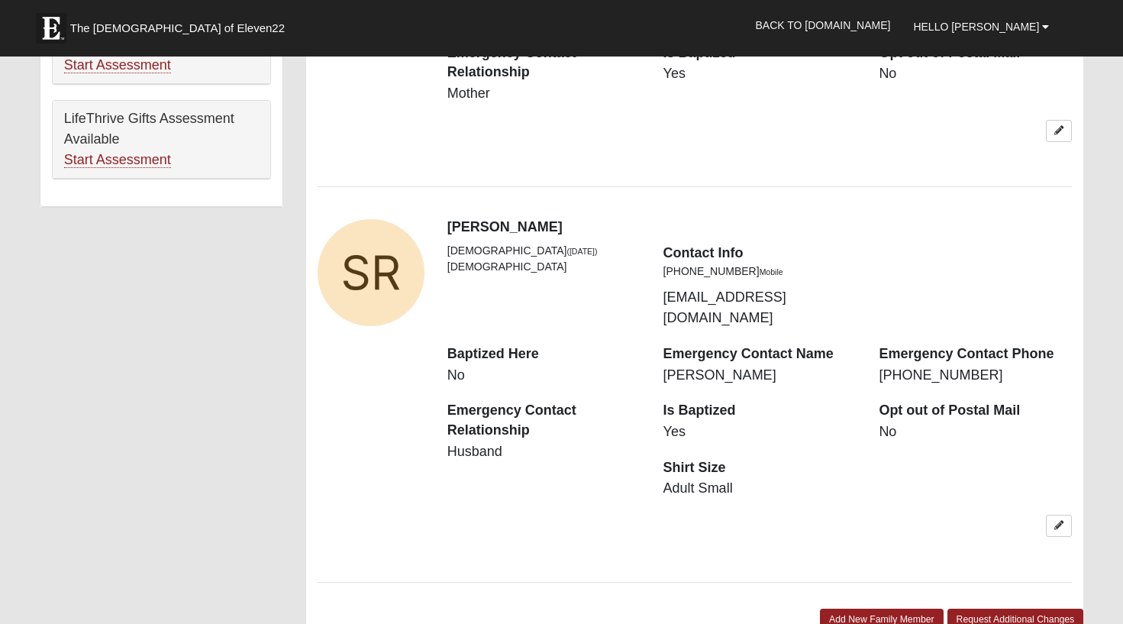
scroll to position [1221, 0]
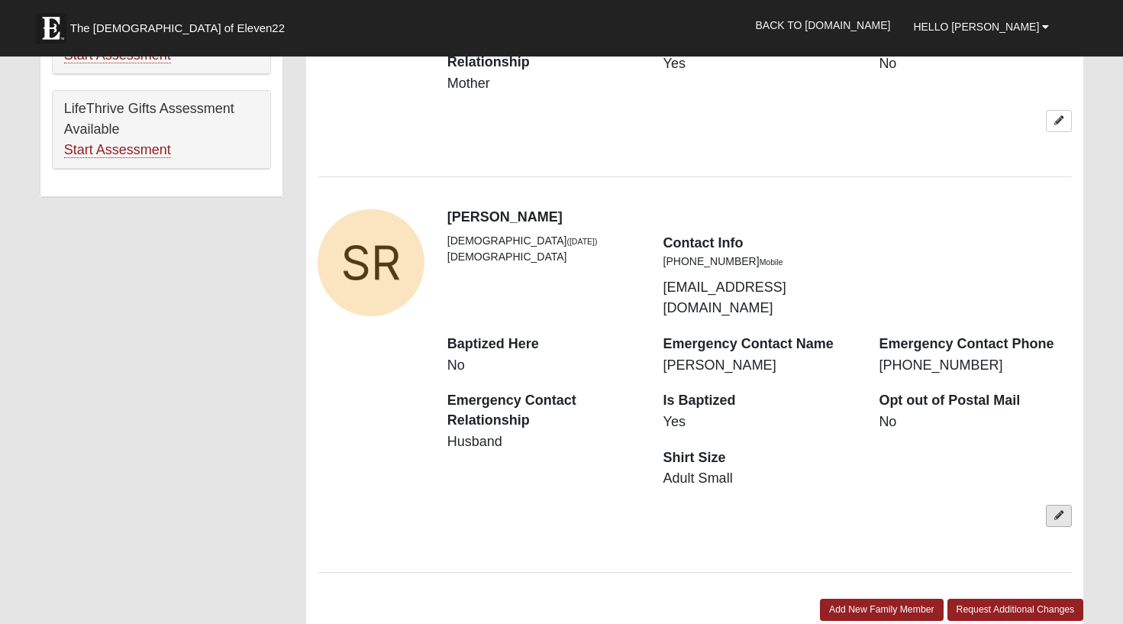
click at [1061, 511] on icon at bounding box center [1059, 515] width 9 height 9
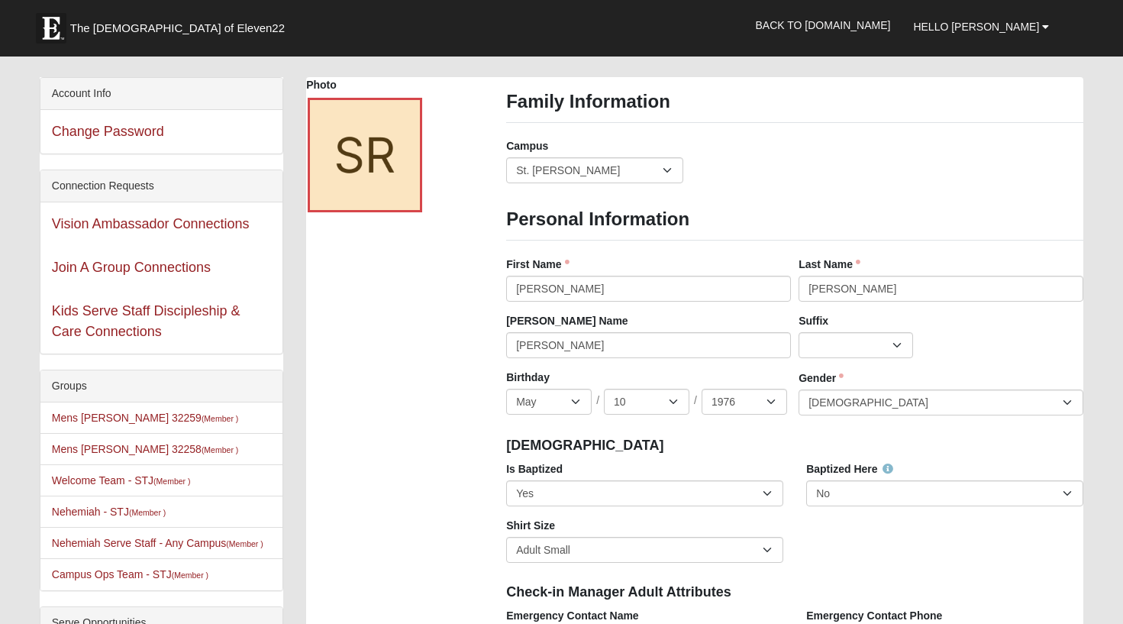
scroll to position [0, 0]
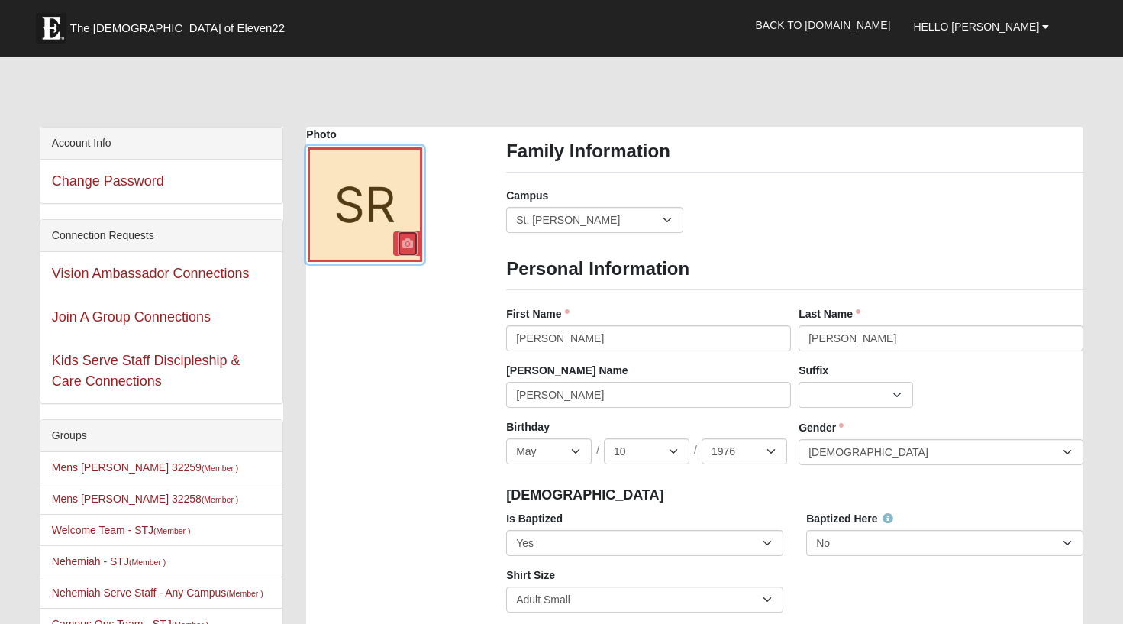
click at [410, 246] on icon at bounding box center [407, 243] width 11 height 11
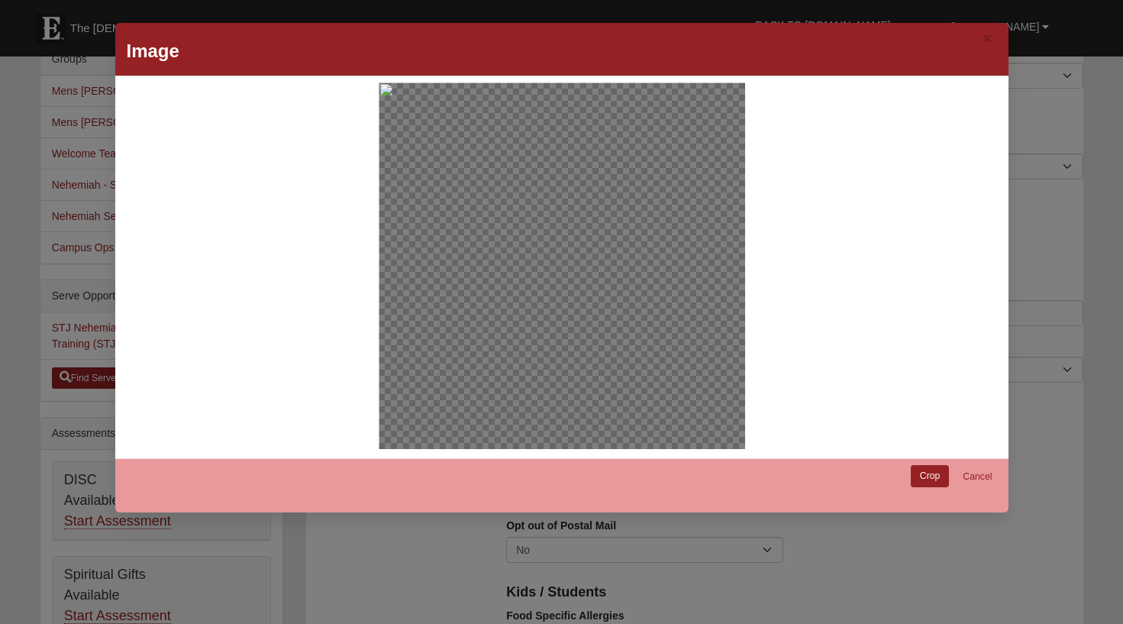
scroll to position [305, 0]
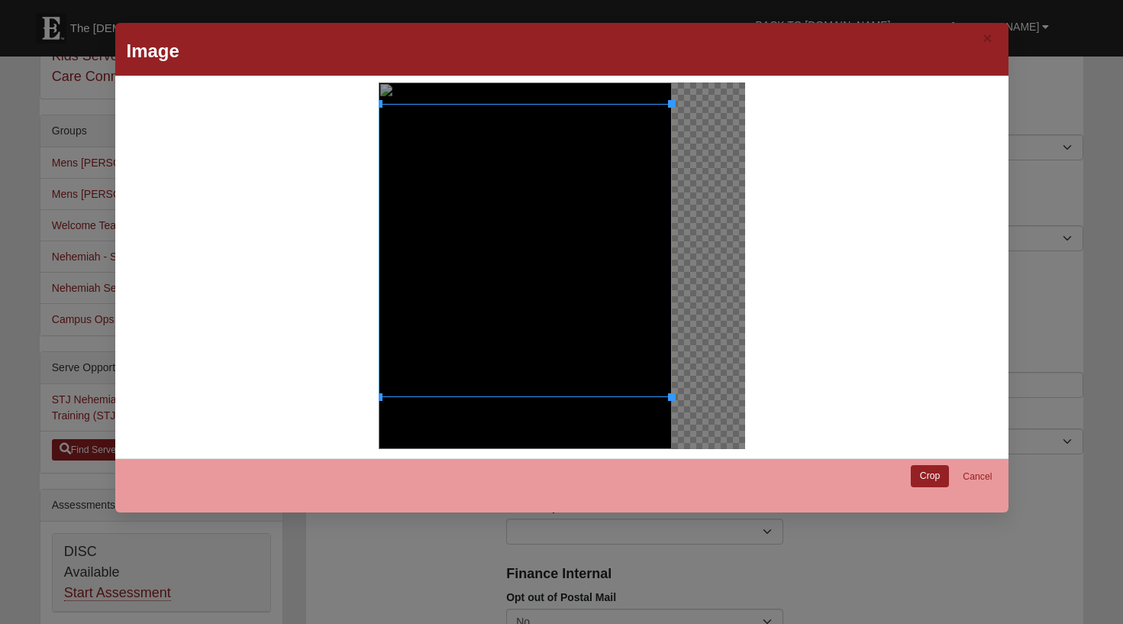
drag, startPoint x: 516, startPoint y: 322, endPoint x: 583, endPoint y: 344, distance: 70.5
click at [583, 344] on div at bounding box center [525, 250] width 293 height 293
click at [932, 473] on link "Crop" at bounding box center [930, 476] width 39 height 22
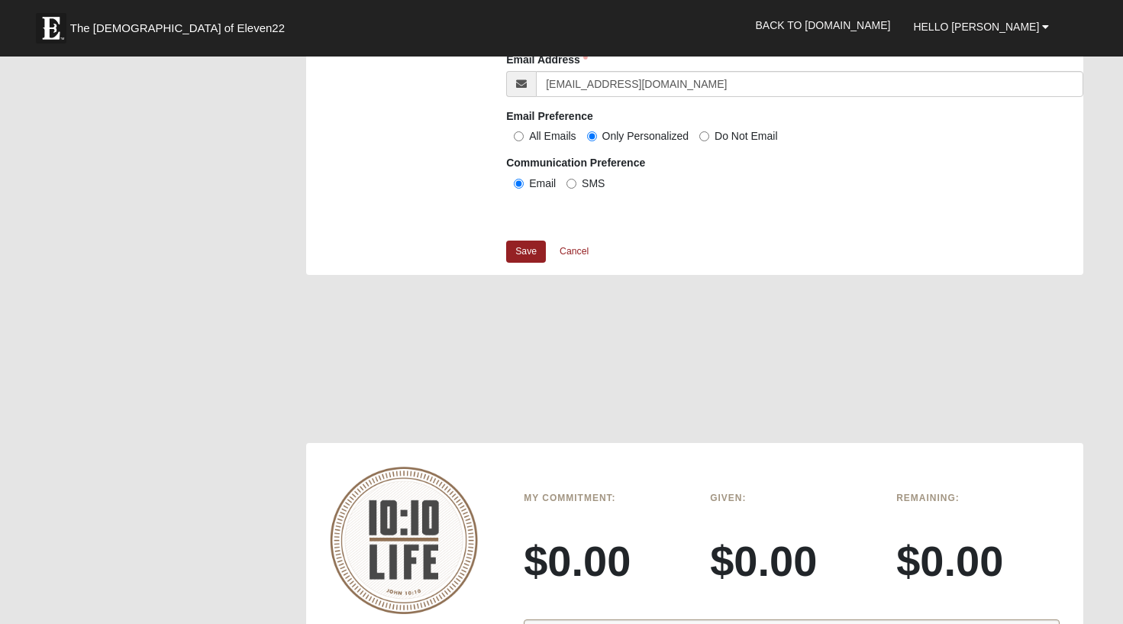
scroll to position [1613, 0]
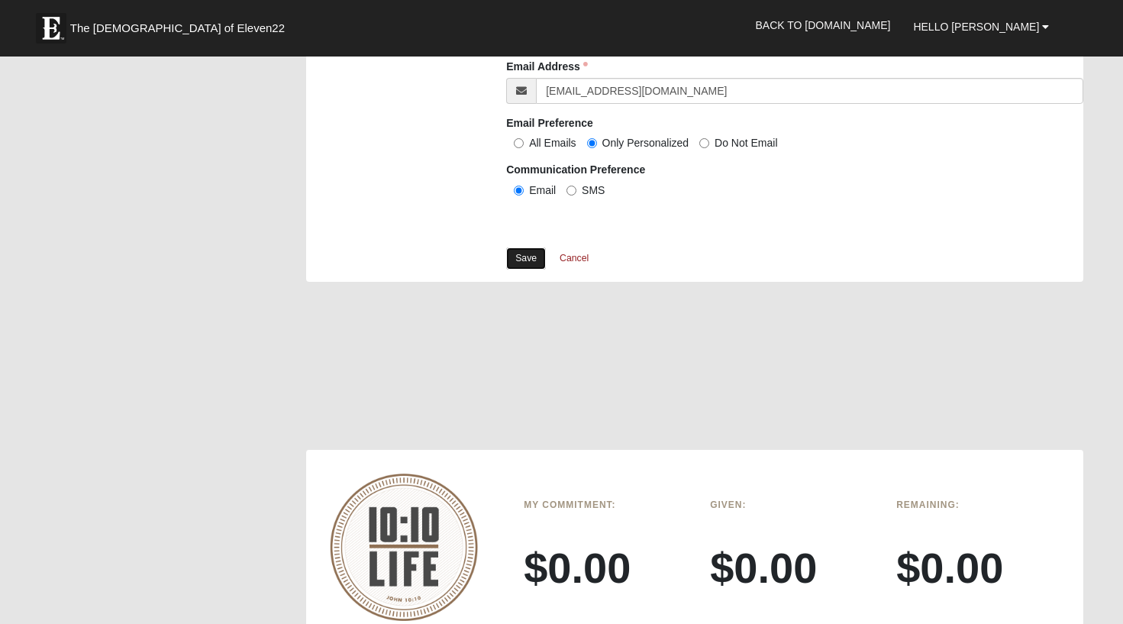
click at [528, 256] on link "Save" at bounding box center [526, 258] width 40 height 22
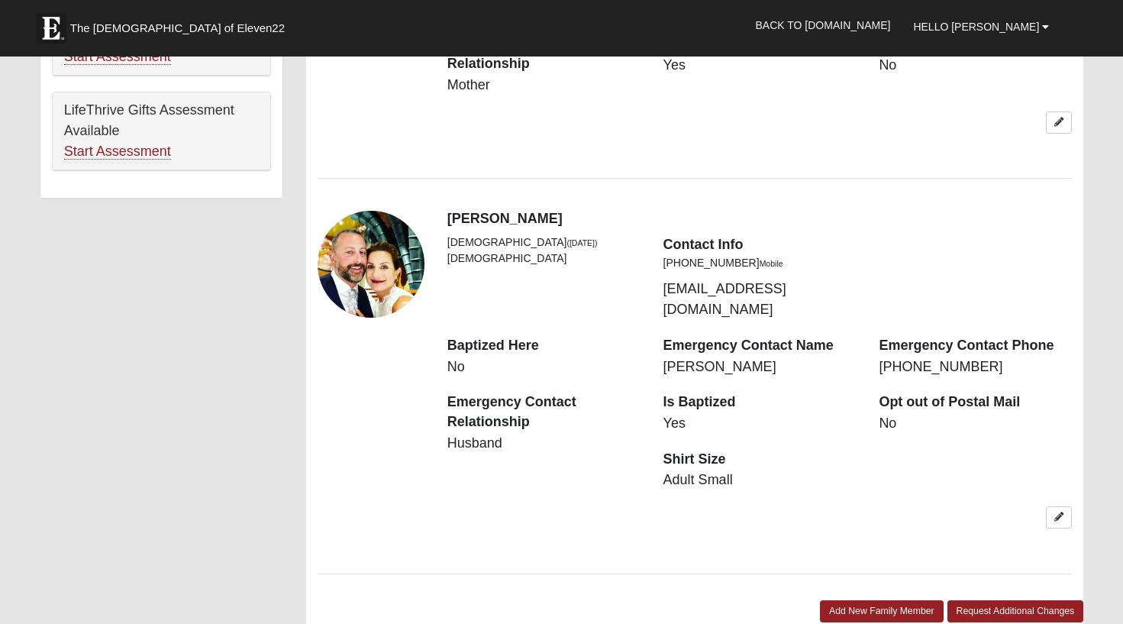
scroll to position [1357, 0]
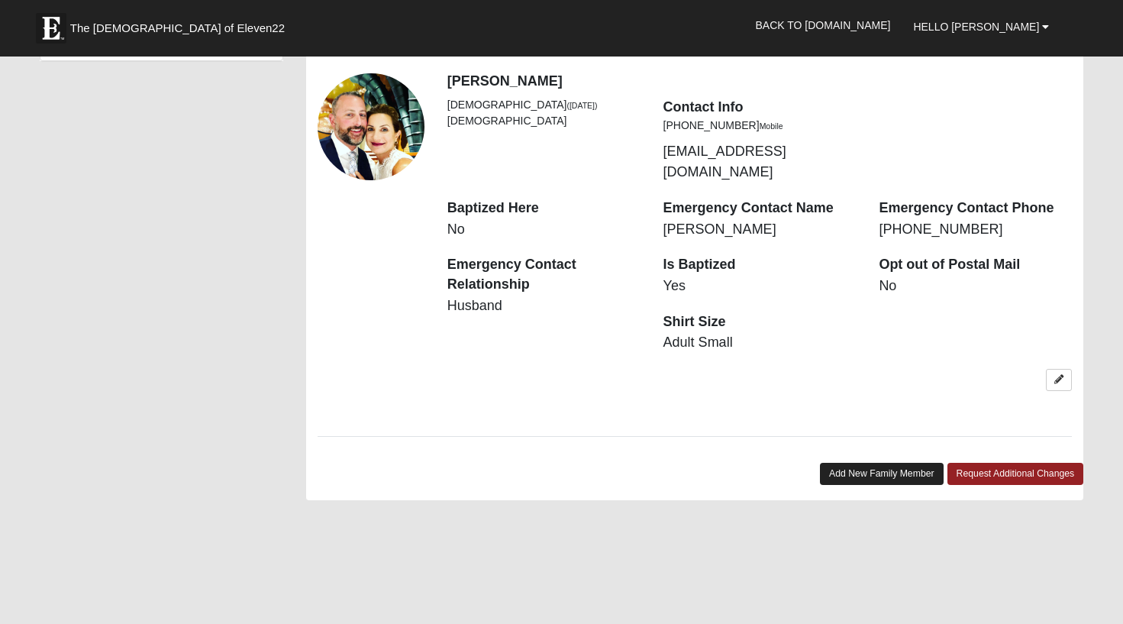
click at [836, 463] on link "Add New Family Member" at bounding box center [882, 474] width 124 height 22
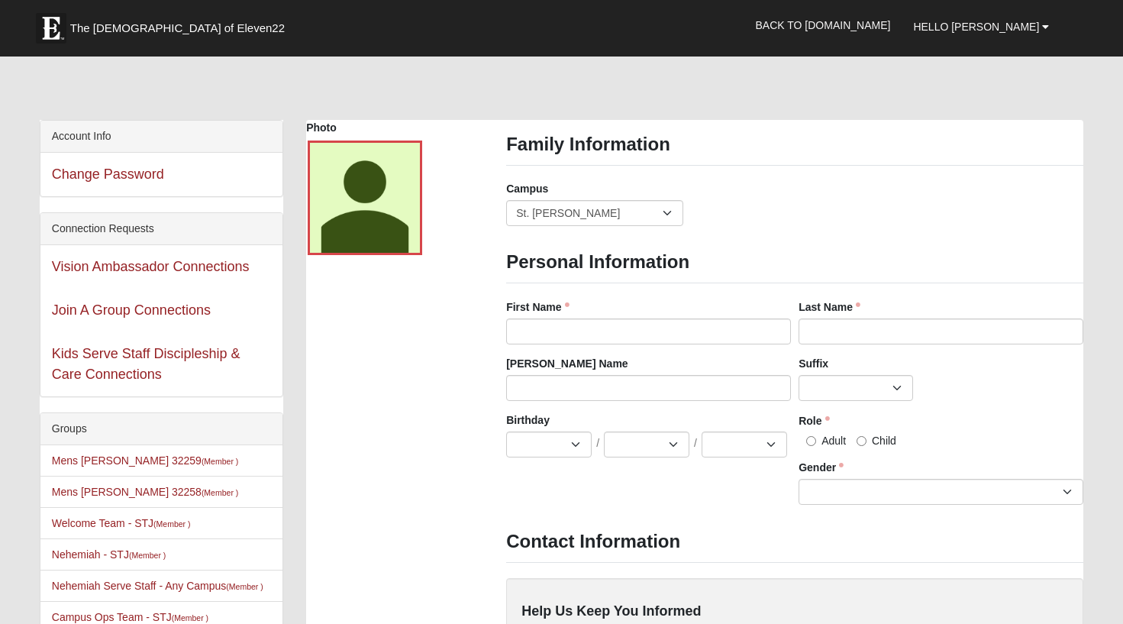
scroll to position [0, 0]
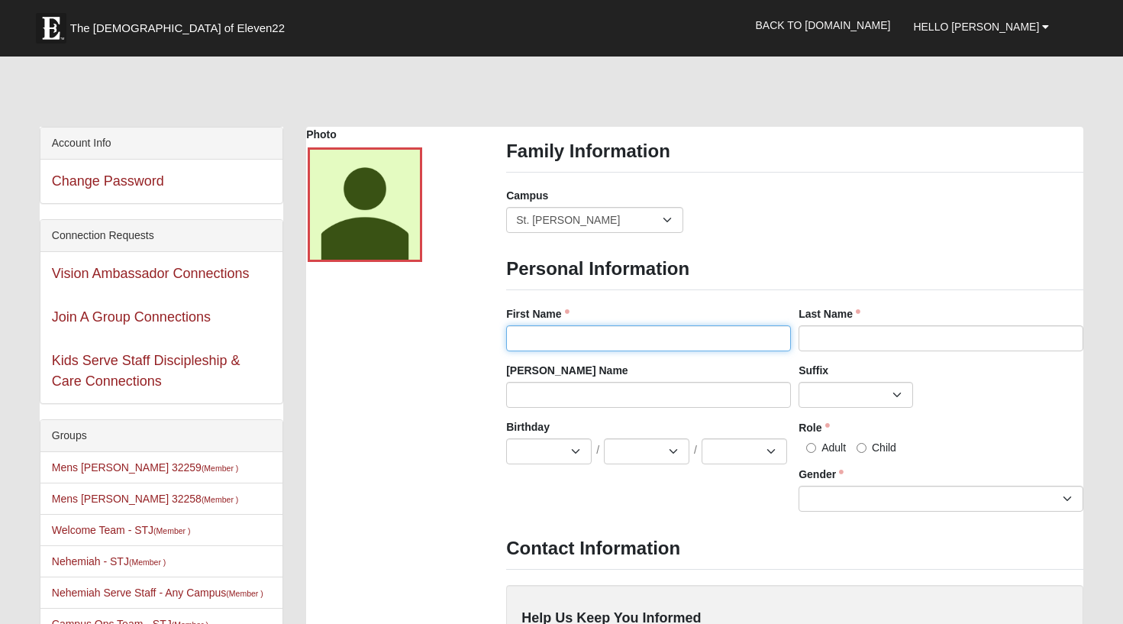
click at [550, 336] on input "First Name" at bounding box center [648, 338] width 285 height 26
type input "Shiloh"
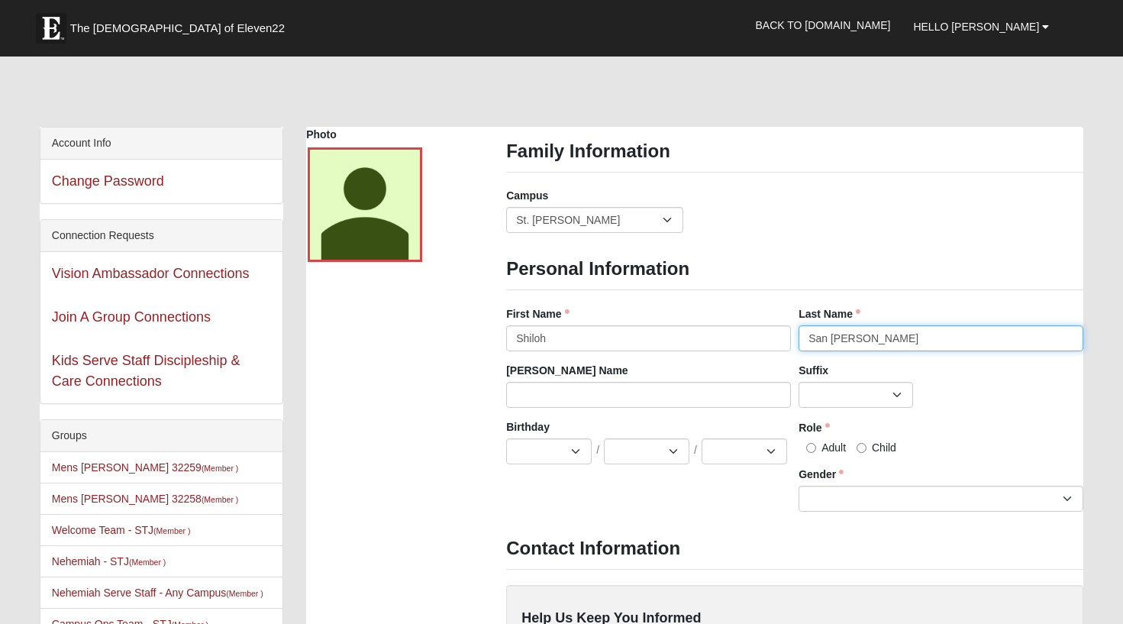
type input "San [PERSON_NAME]"
click at [522, 454] on select "Jan Feb Mar Apr May Jun [DATE] Aug Sep Oct Nov Dec" at bounding box center [549, 451] width 86 height 26
select select "7"
click at [506, 438] on select "Jan Feb Mar Apr May Jun [DATE] Aug Sep Oct Nov Dec" at bounding box center [549, 451] width 86 height 26
click at [683, 454] on select "1 2 3 4 5 6 7 8 9 10 11 12 13 14 15 16 17 18 19 20 21 22 23 24 25 26 27 28 29 3…" at bounding box center [647, 451] width 86 height 26
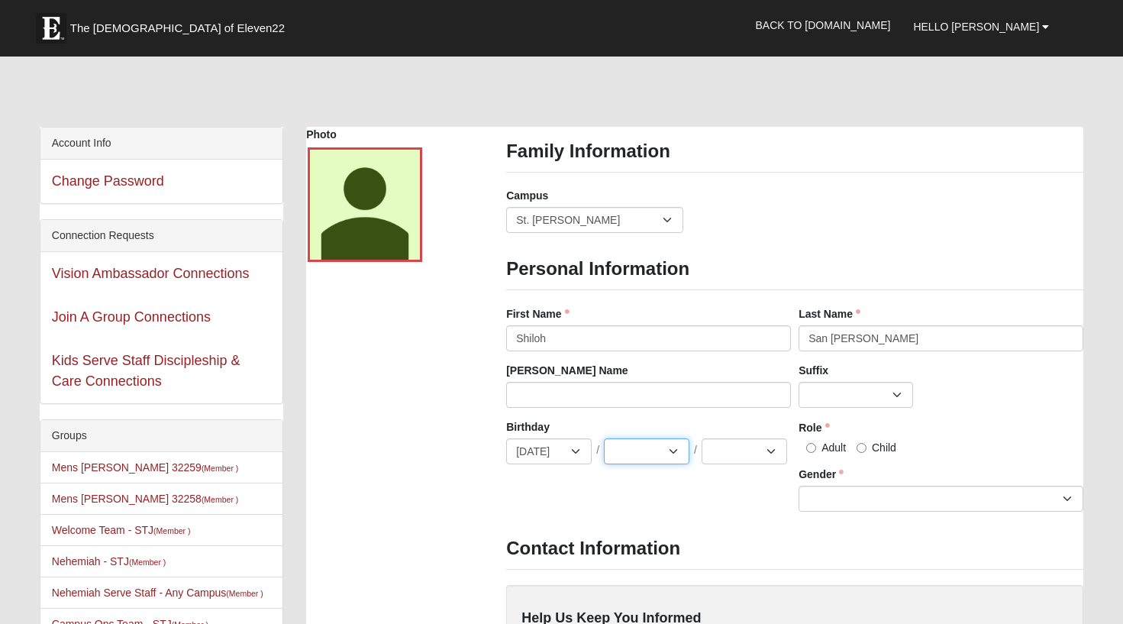
select select "7"
click at [604, 438] on select "1 2 3 4 5 6 7 8 9 10 11 12 13 14 15 16 17 18 19 20 21 22 23 24 25 26 27 28 29 3…" at bounding box center [647, 451] width 86 height 26
click at [768, 453] on select "2025 2024 2023 2022 2021 2020 2019 2018 2017 2016 2015 2014 2013 2012 2011 2010…" at bounding box center [745, 451] width 86 height 26
select select "2010"
click at [702, 438] on select "2025 2024 2023 2022 2021 2020 2019 2018 2017 2016 2015 2014 2013 2012 2011 2010…" at bounding box center [745, 451] width 86 height 26
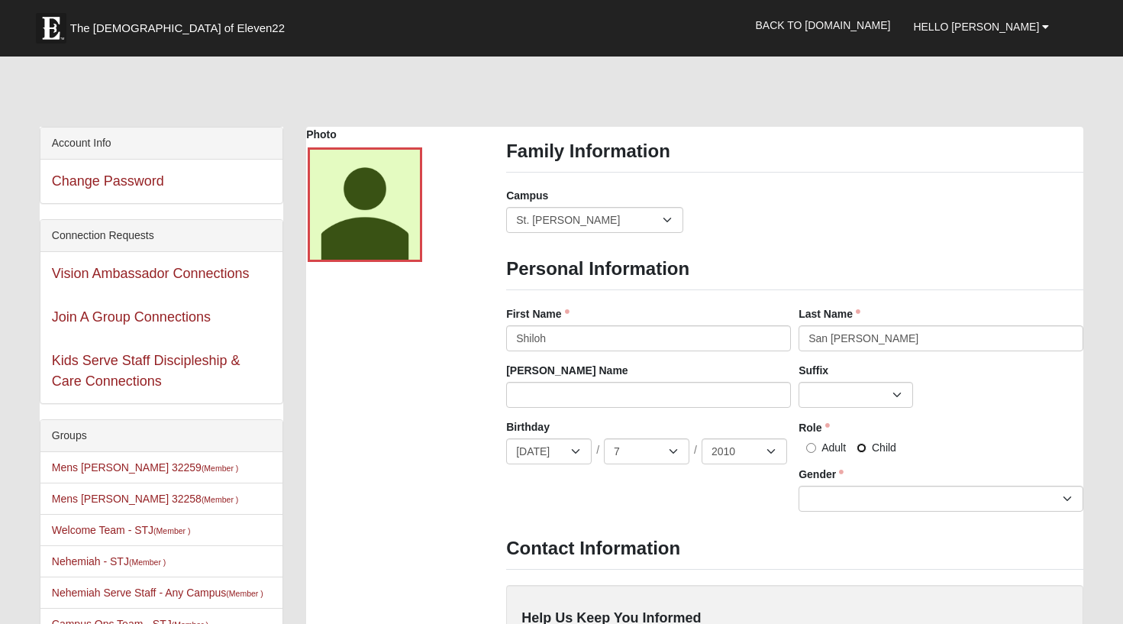
click at [862, 447] on input "Child" at bounding box center [862, 448] width 10 height 10
radio input "true"
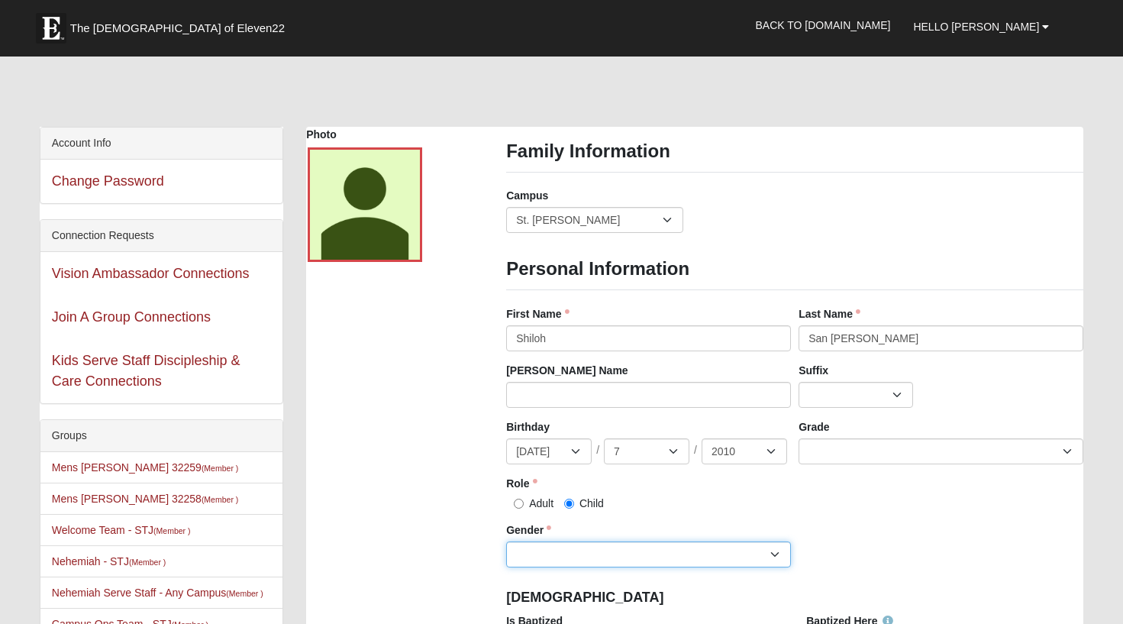
click at [647, 552] on select "Male Female" at bounding box center [648, 554] width 285 height 26
select select "[DEMOGRAPHIC_DATA]"
click at [506, 541] on select "Male Female" at bounding box center [648, 554] width 285 height 26
drag, startPoint x: 837, startPoint y: 527, endPoint x: 849, endPoint y: 517, distance: 15.7
click at [838, 527] on div "Birthday Jan Feb Mar Apr May Jun Jul Aug Sep Oct Nov Dec / 1 2 3 4 5 6 7 8 9 10…" at bounding box center [794, 499] width 585 height 160
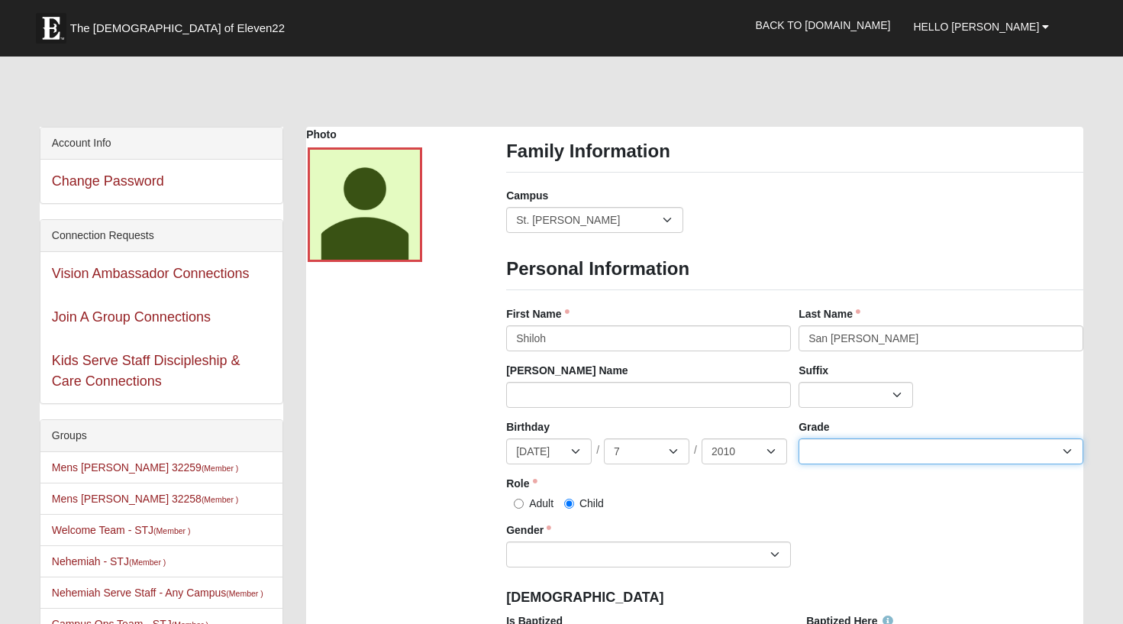
click at [861, 444] on select "K 1st 2nd 3rd 4th 5th 6th 7th 8th 9th 10th 11th 12th" at bounding box center [941, 451] width 285 height 26
select select "3"
click at [799, 438] on select "K 1st 2nd 3rd 4th 5th 6th 7th 8th 9th 10th 11th 12th" at bounding box center [941, 451] width 285 height 26
click at [727, 509] on div "Adult Child" at bounding box center [648, 503] width 285 height 16
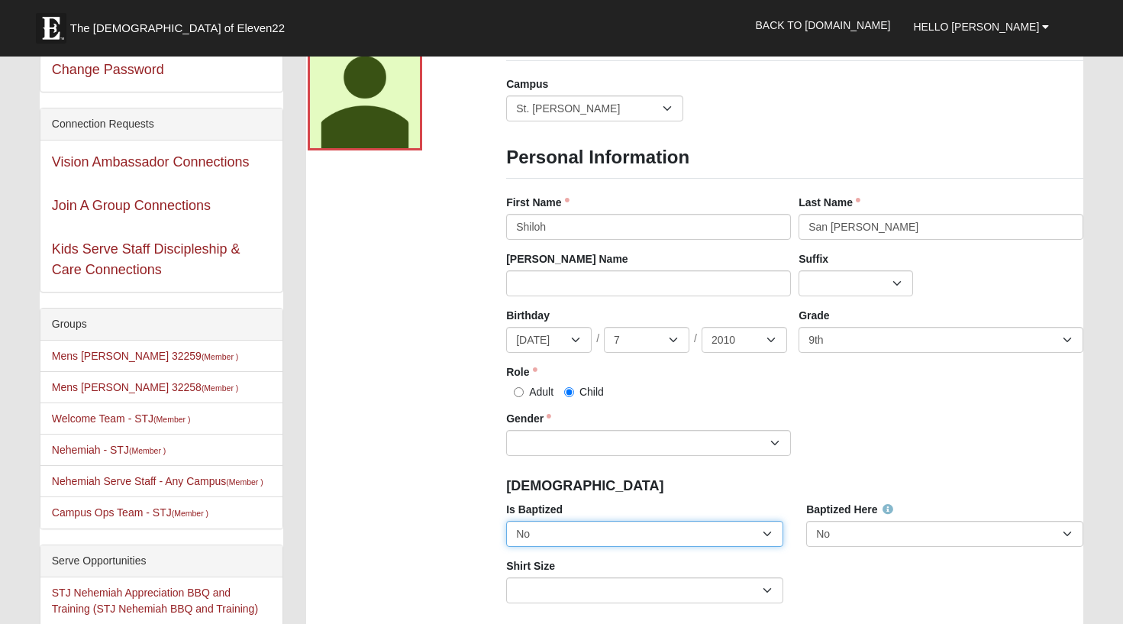
click at [654, 534] on select "No Yes" at bounding box center [644, 534] width 277 height 26
select select "True"
click at [506, 521] on select "No Yes" at bounding box center [644, 534] width 277 height 26
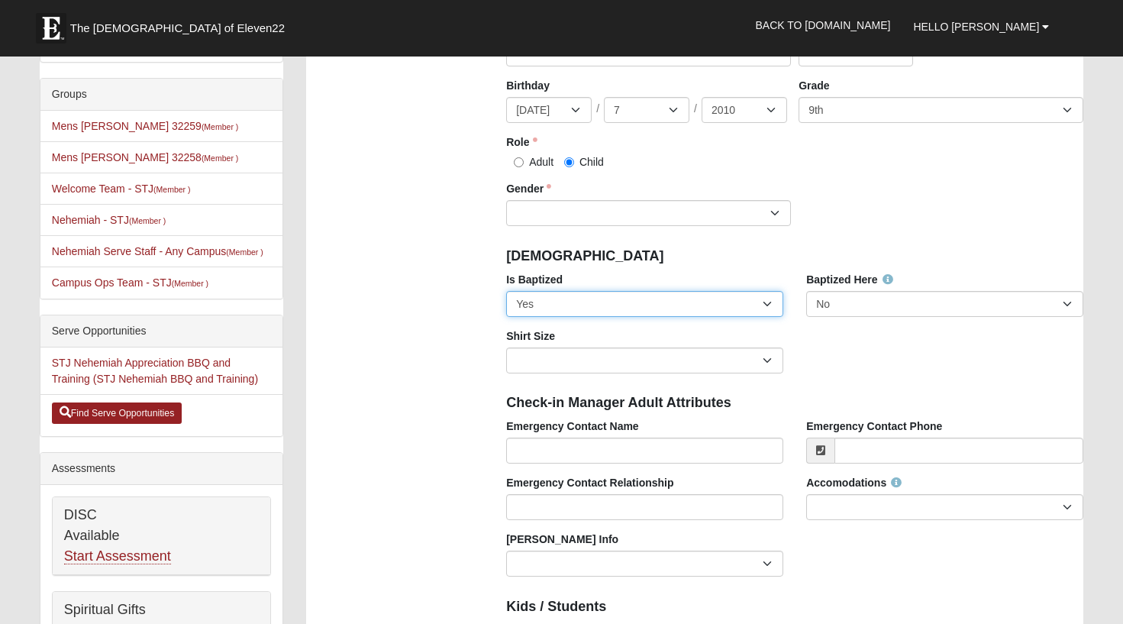
scroll to position [344, 0]
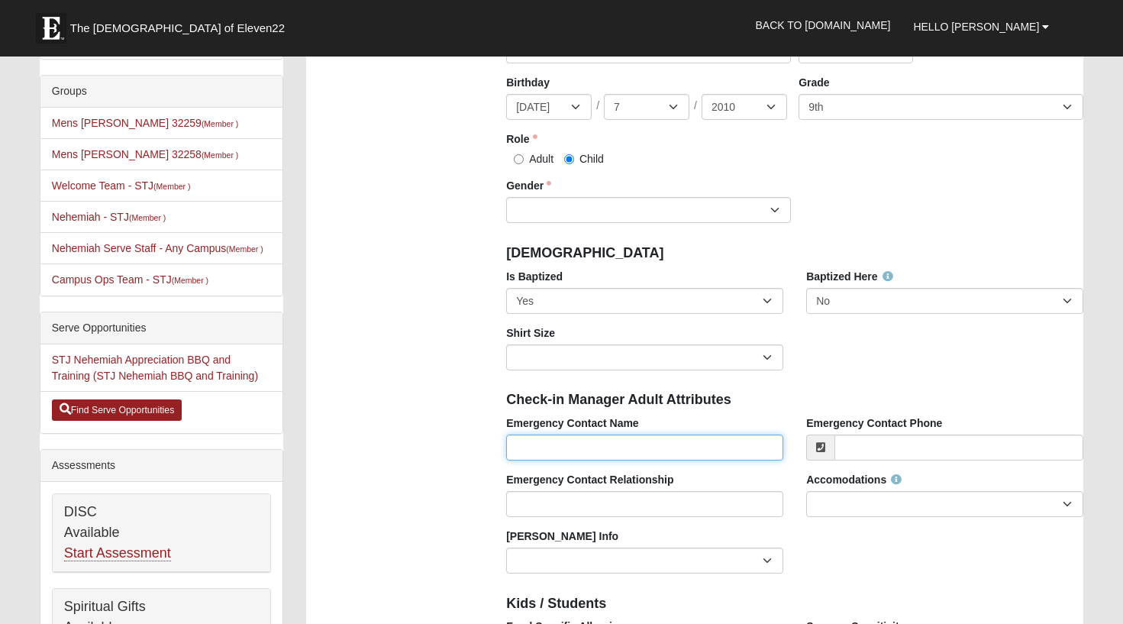
click at [625, 446] on input "Emergency Contact Name" at bounding box center [644, 448] width 277 height 26
type input "[PERSON_NAME]"
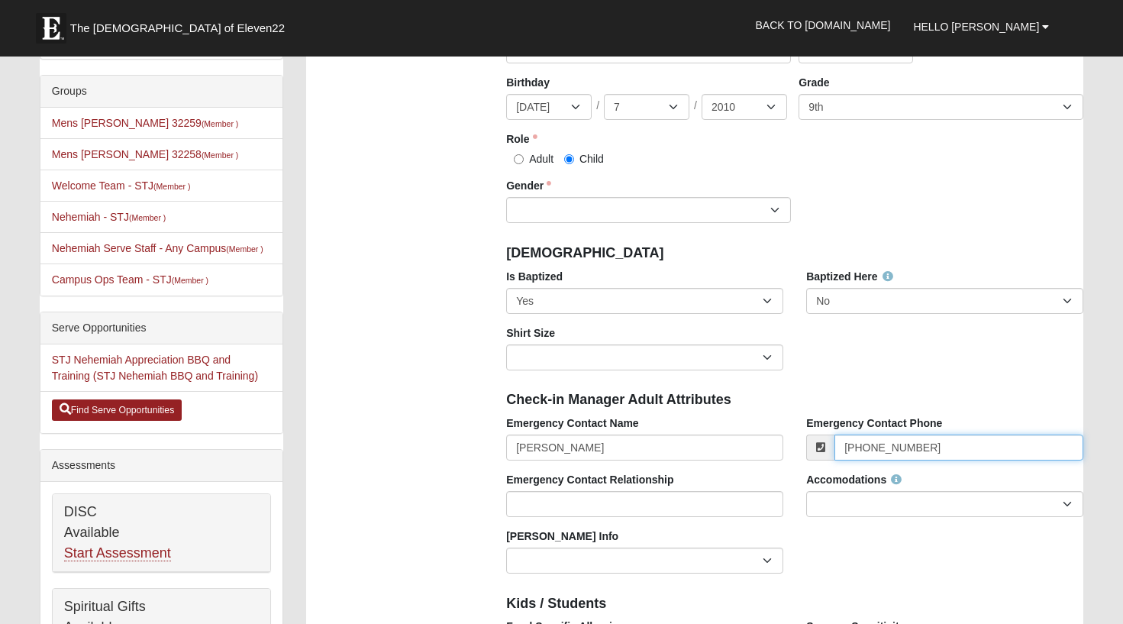
scroll to position [344, 0]
type input "[PHONE_NUMBER]"
drag, startPoint x: 412, startPoint y: 457, endPoint x: 440, endPoint y: 477, distance: 33.9
click at [412, 458] on div "Photo Family Information Campus Arlington Baymeadows Eleven22 Online Fleming Is…" at bounding box center [695, 583] width 800 height 1600
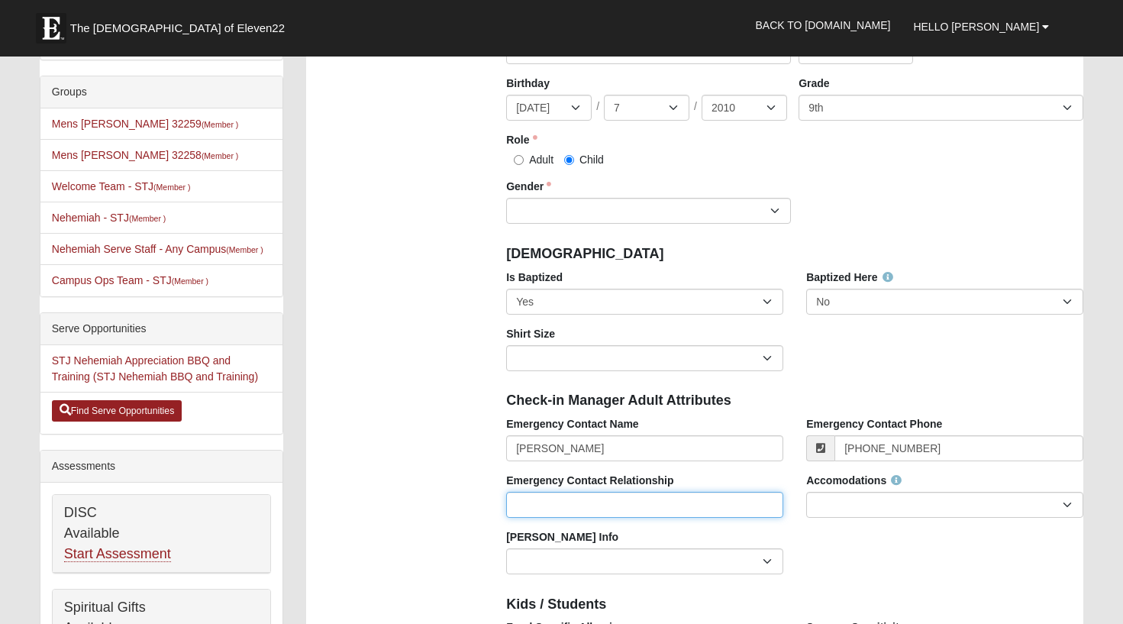
click at [529, 506] on input "Emergency Contact Relationship" at bounding box center [644, 505] width 277 height 26
type input "Mother"
drag, startPoint x: 419, startPoint y: 546, endPoint x: 466, endPoint y: 541, distance: 46.8
click at [419, 546] on div "Photo Family Information Campus Arlington Baymeadows Eleven22 Online Fleming Is…" at bounding box center [695, 583] width 800 height 1600
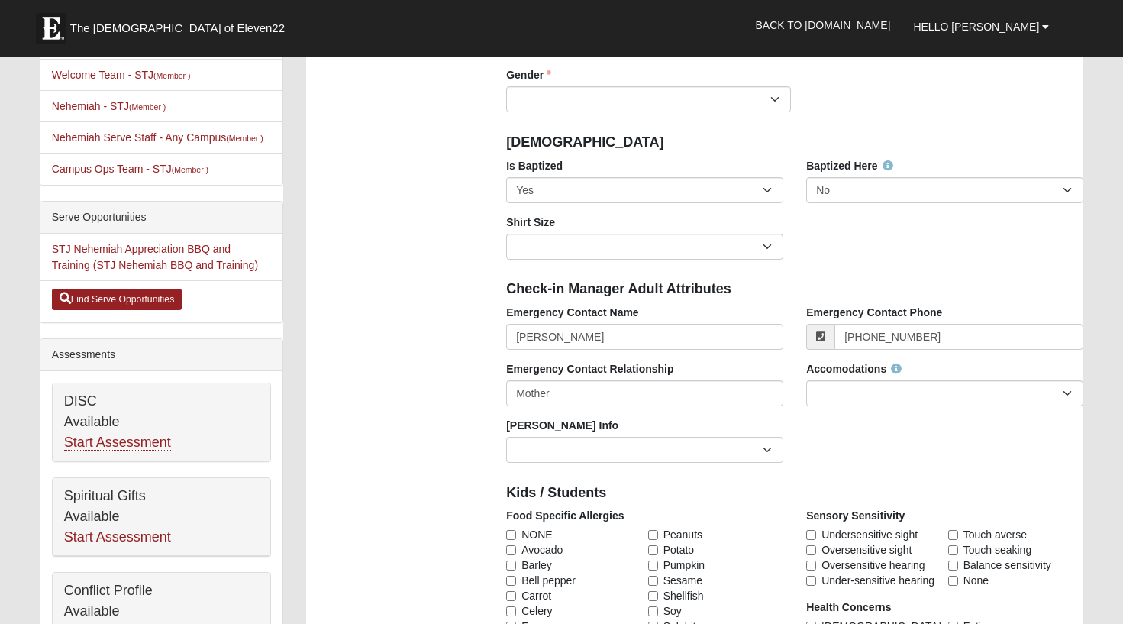
scroll to position [457, 0]
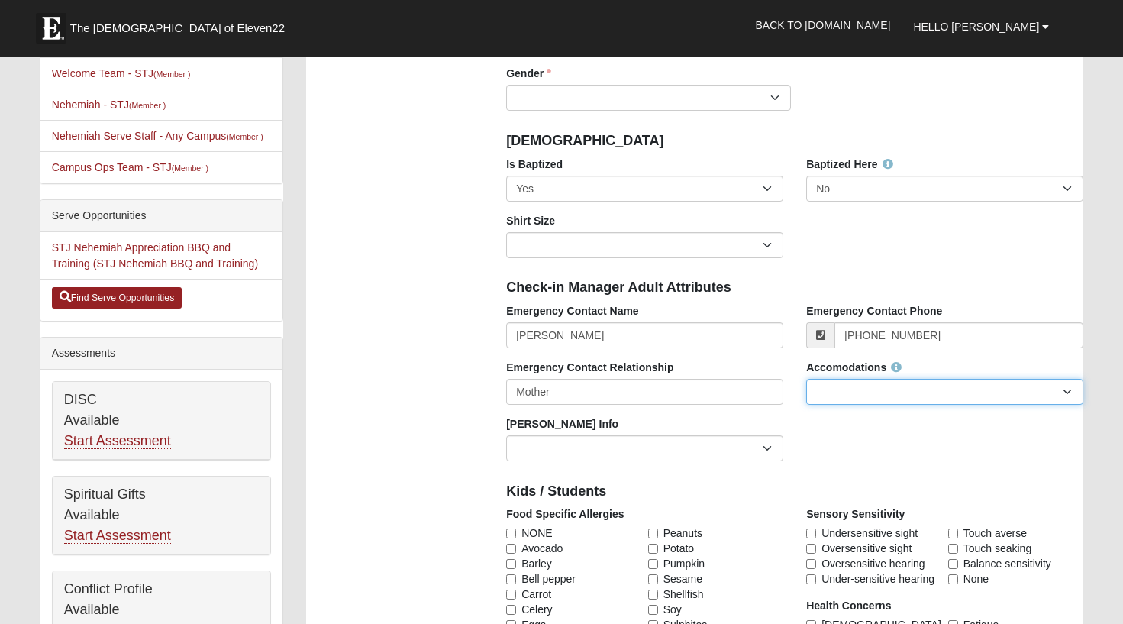
click at [958, 387] on select "None Needed Self Contained Special Needs Needs a Buddy Needs an ASL Interpreter…" at bounding box center [944, 392] width 277 height 26
select select "None Needed"
click at [806, 379] on select "None Needed Self Contained Special Needs Needs a Buddy Needs an ASL Interpreter…" at bounding box center [944, 392] width 277 height 26
click at [470, 438] on div "Photo Family Information Campus Arlington Baymeadows Eleven22 Online Fleming Is…" at bounding box center [695, 470] width 800 height 1600
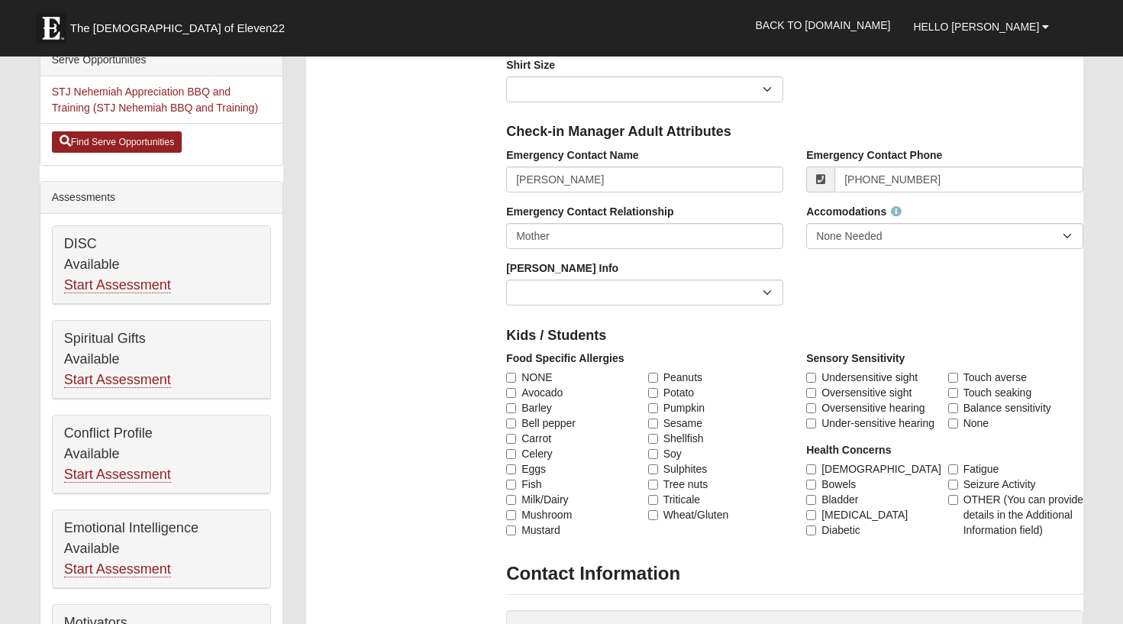
scroll to position [613, 0]
click at [956, 423] on input "None" at bounding box center [953, 423] width 10 height 10
checkbox input "true"
drag, startPoint x: 511, startPoint y: 377, endPoint x: 489, endPoint y: 396, distance: 28.7
click at [511, 377] on input "NONE" at bounding box center [511, 377] width 10 height 10
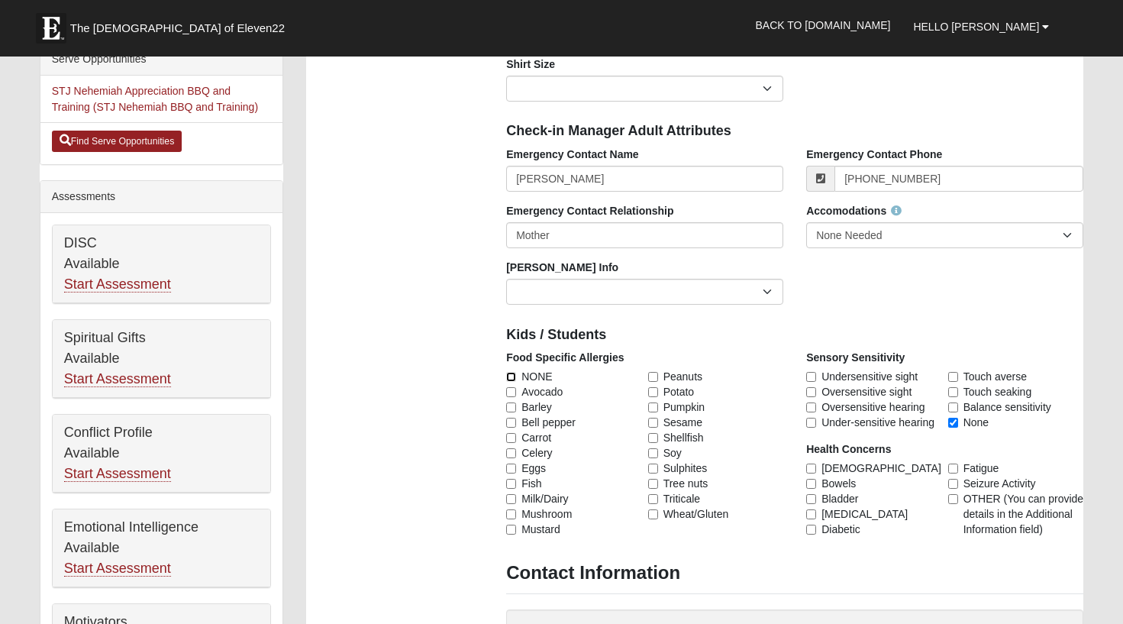
checkbox input "true"
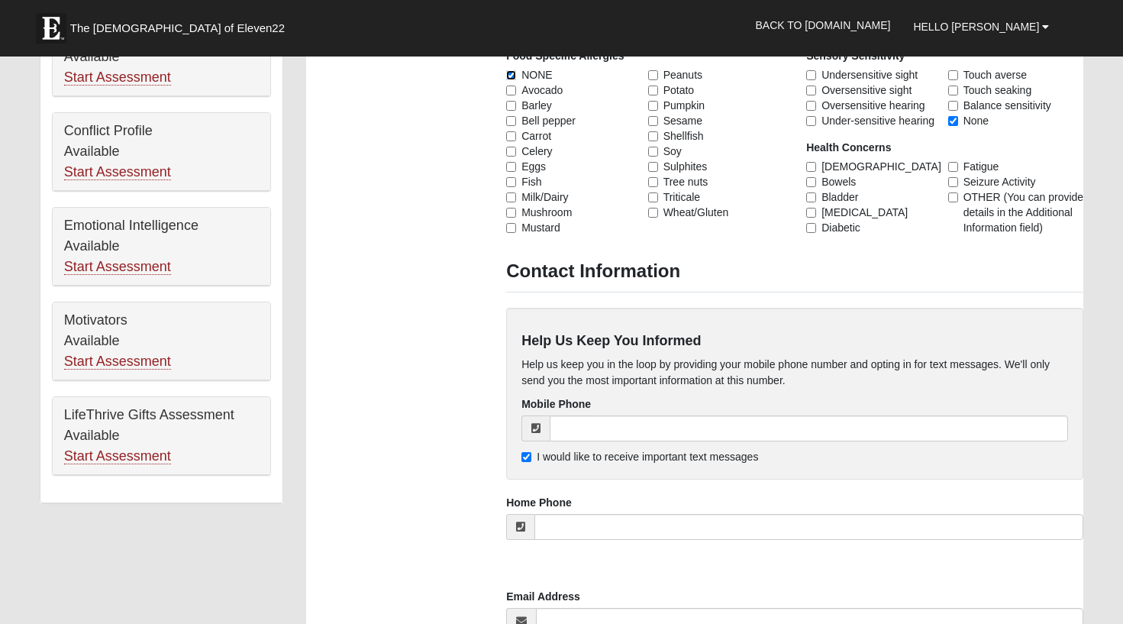
scroll to position [923, 0]
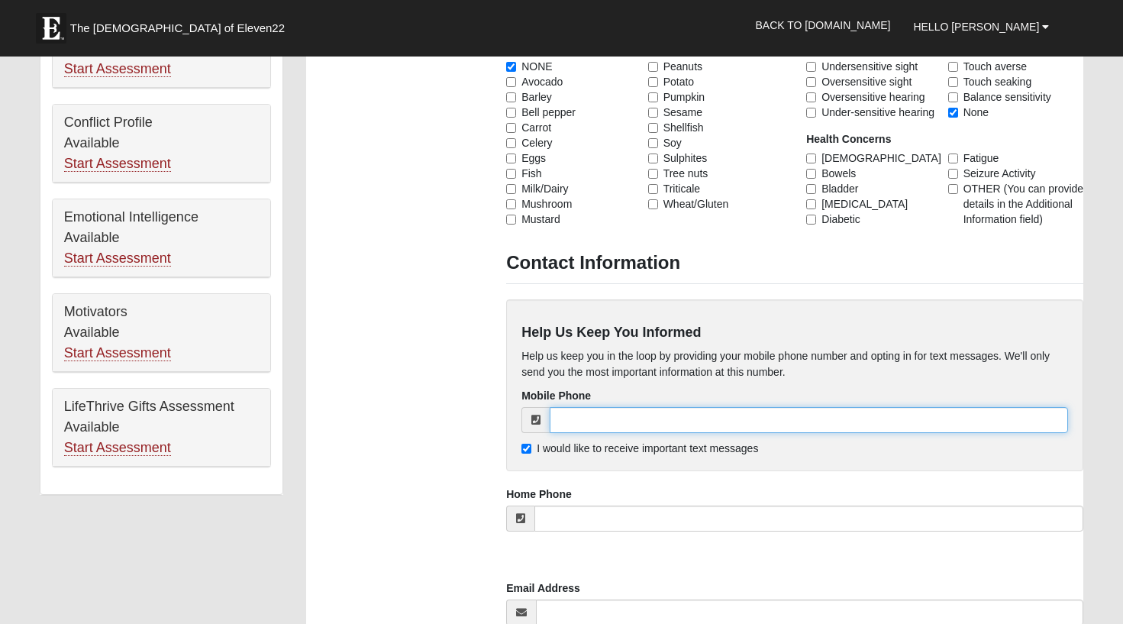
click at [590, 417] on input "tel" at bounding box center [809, 420] width 519 height 26
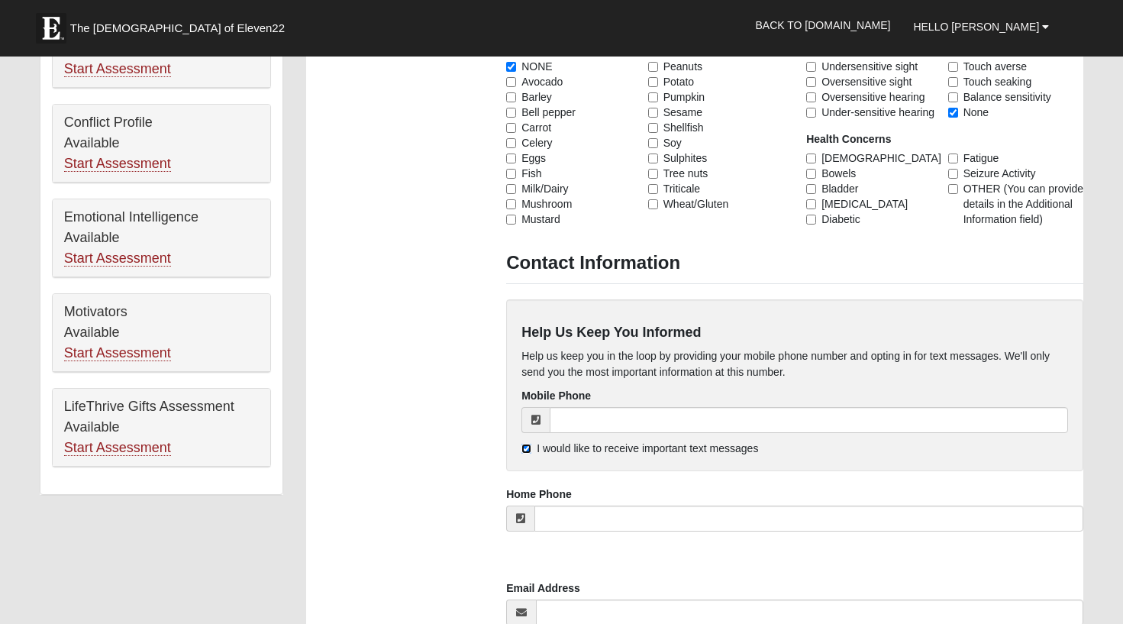
click at [525, 447] on input "I would like to receive important text messages" at bounding box center [527, 449] width 10 height 10
checkbox input "false"
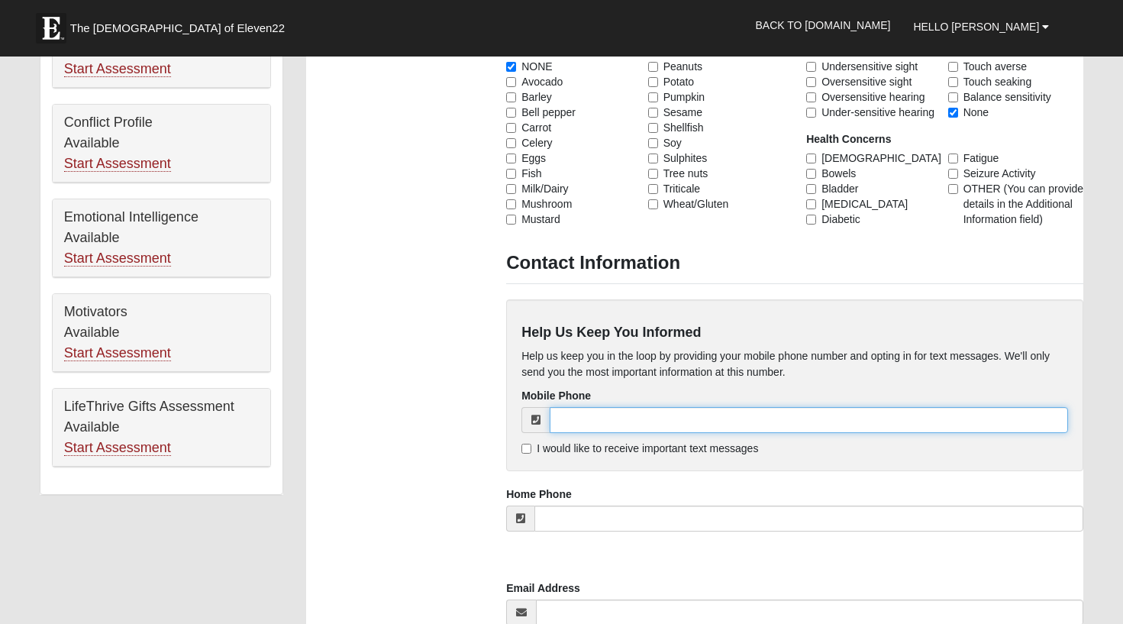
click at [584, 416] on input "tel" at bounding box center [809, 420] width 519 height 26
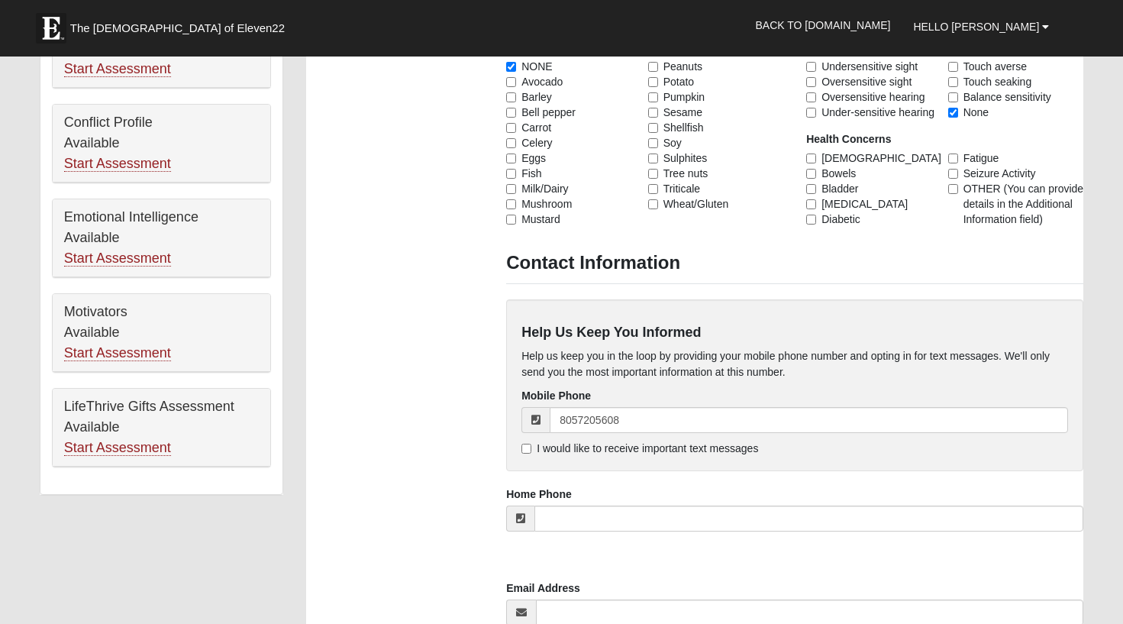
type input "[PHONE_NUMBER]"
click at [367, 465] on div "Photo Family Information Campus Arlington Baymeadows Eleven22 Online Fleming Is…" at bounding box center [695, 4] width 800 height 1600
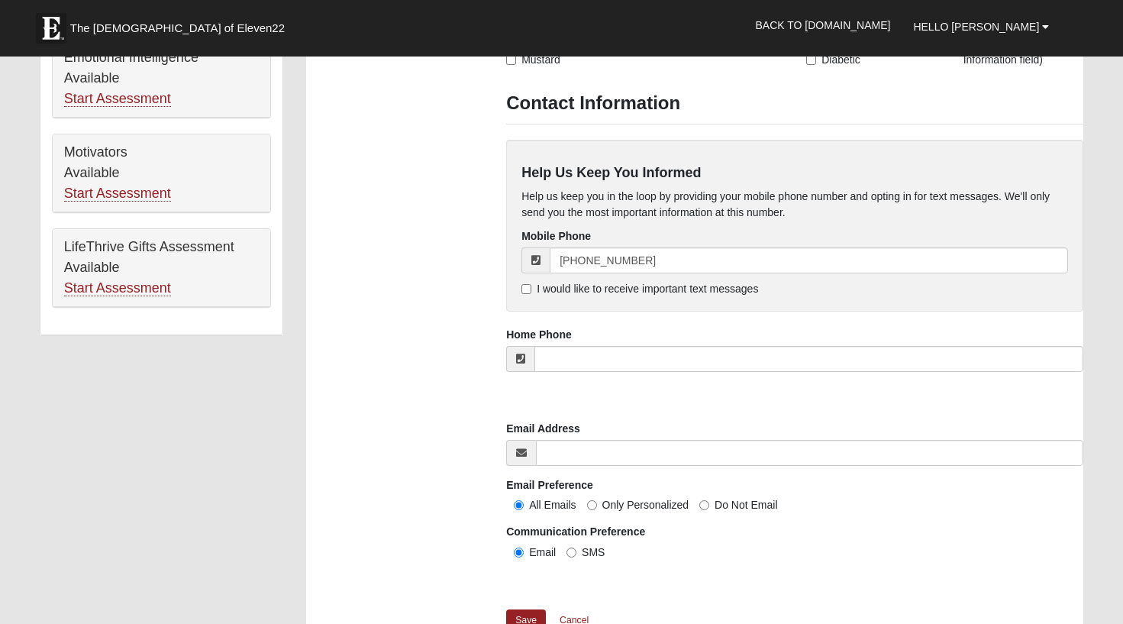
scroll to position [1084, 0]
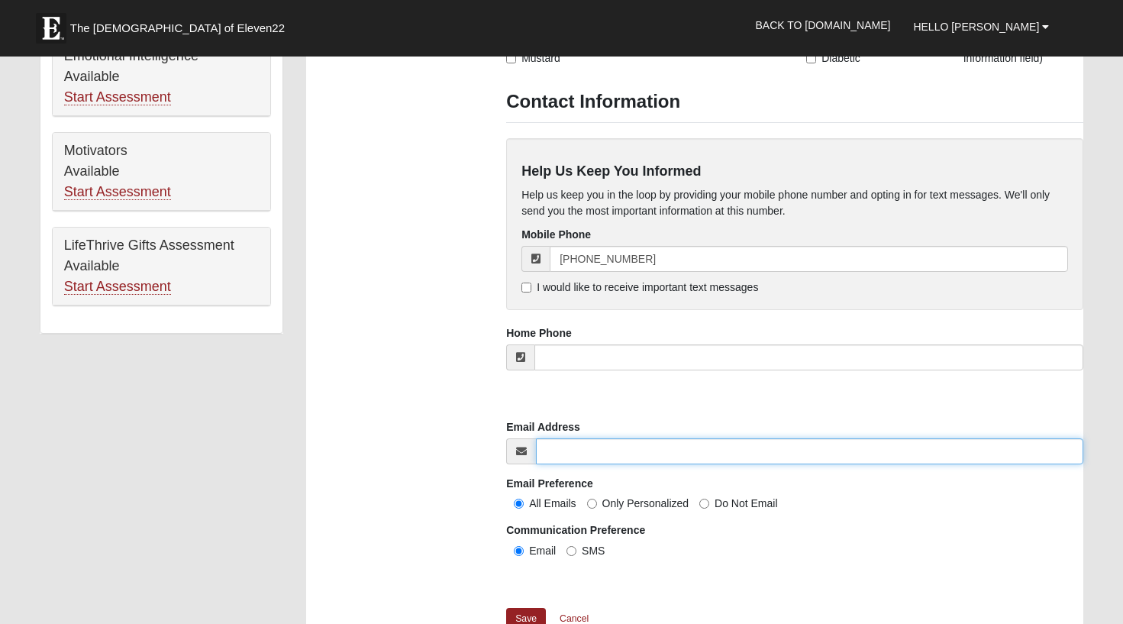
click at [582, 454] on input "Email Address" at bounding box center [810, 451] width 548 height 26
type input "[EMAIL_ADDRESS][DOMAIN_NAME]"
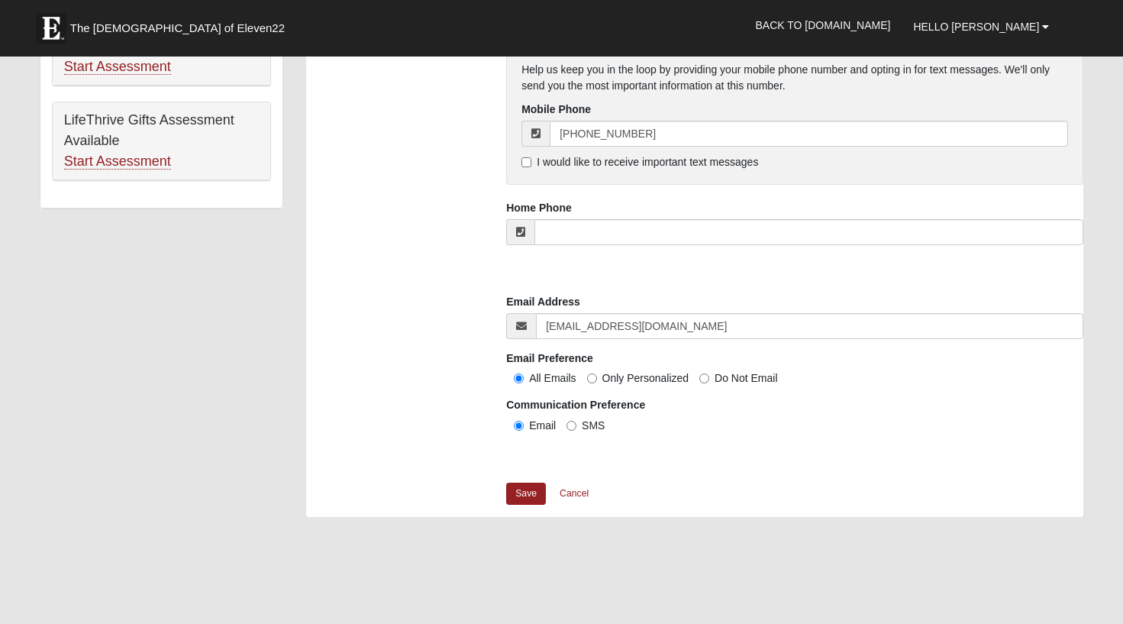
scroll to position [1216, 0]
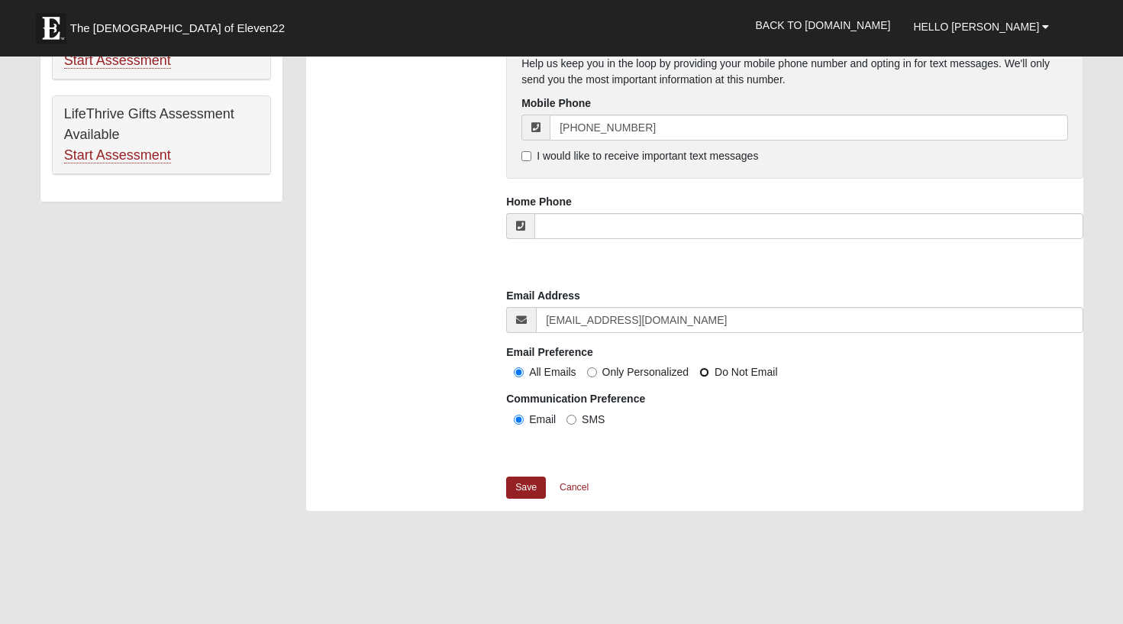
click at [704, 372] on input "Do Not Email" at bounding box center [704, 372] width 10 height 10
radio input "true"
click at [518, 489] on link "Save" at bounding box center [526, 488] width 40 height 22
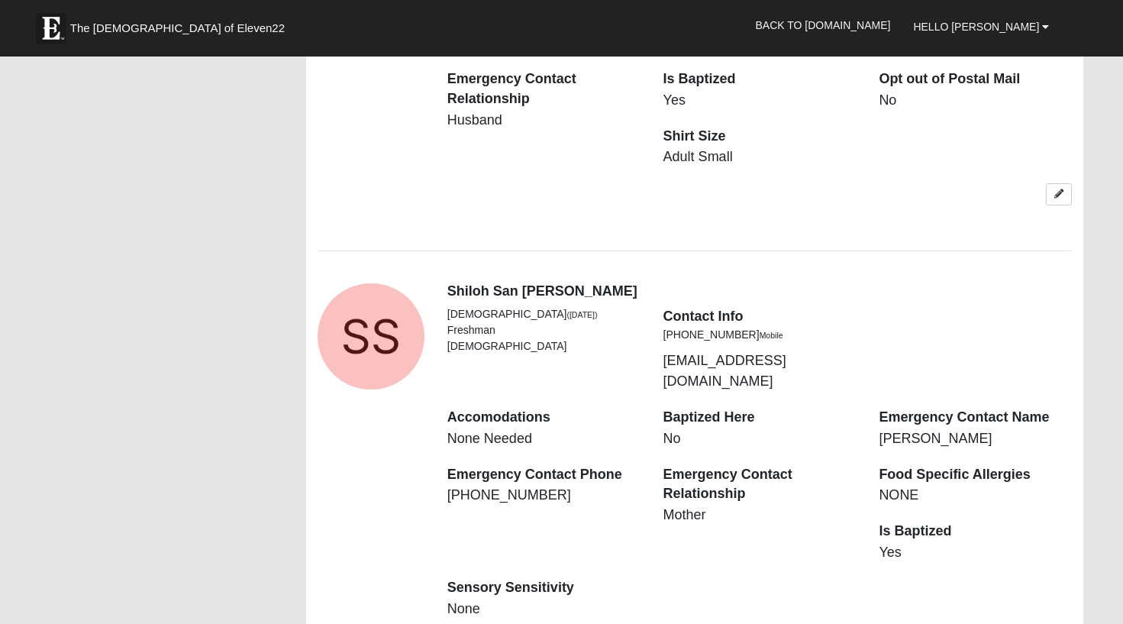
scroll to position [1545, 0]
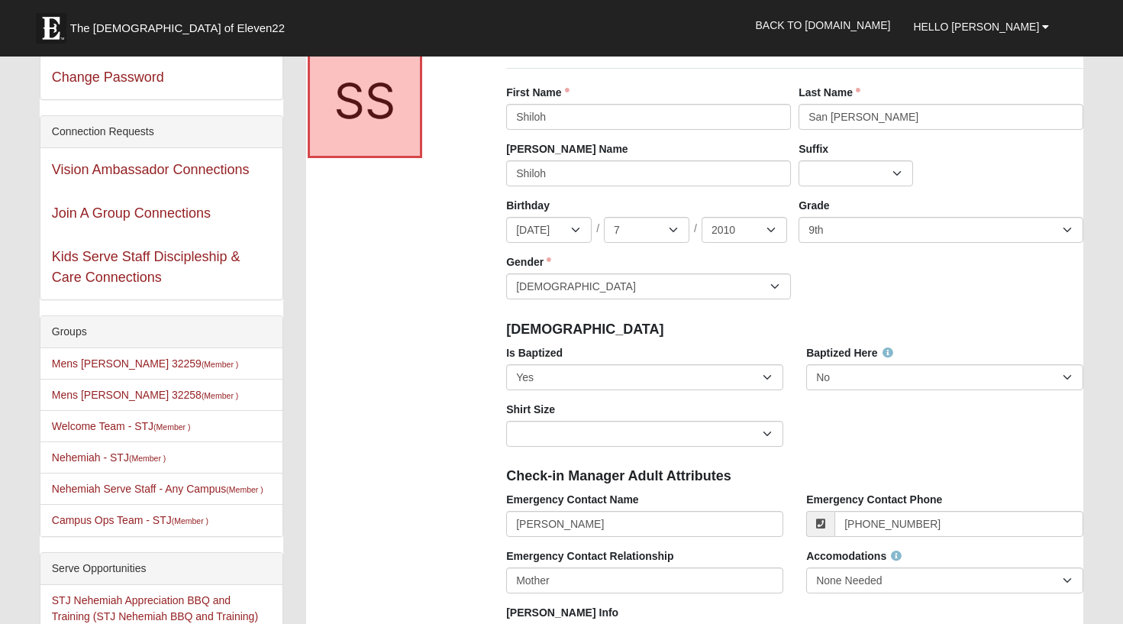
scroll to position [0, 0]
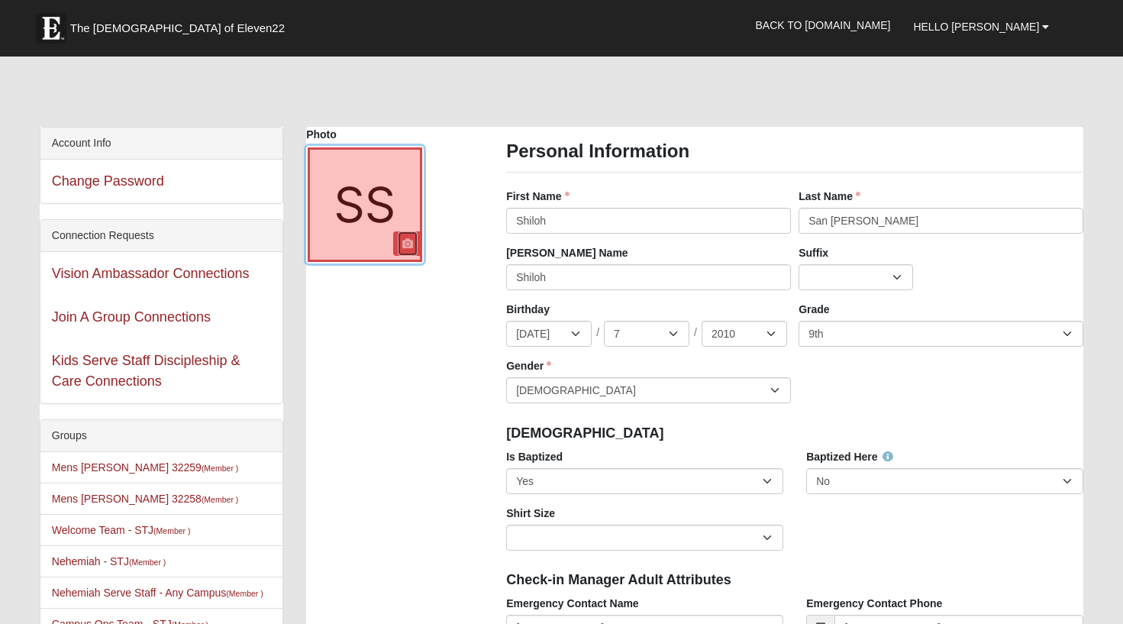
click at [409, 244] on icon at bounding box center [407, 243] width 11 height 11
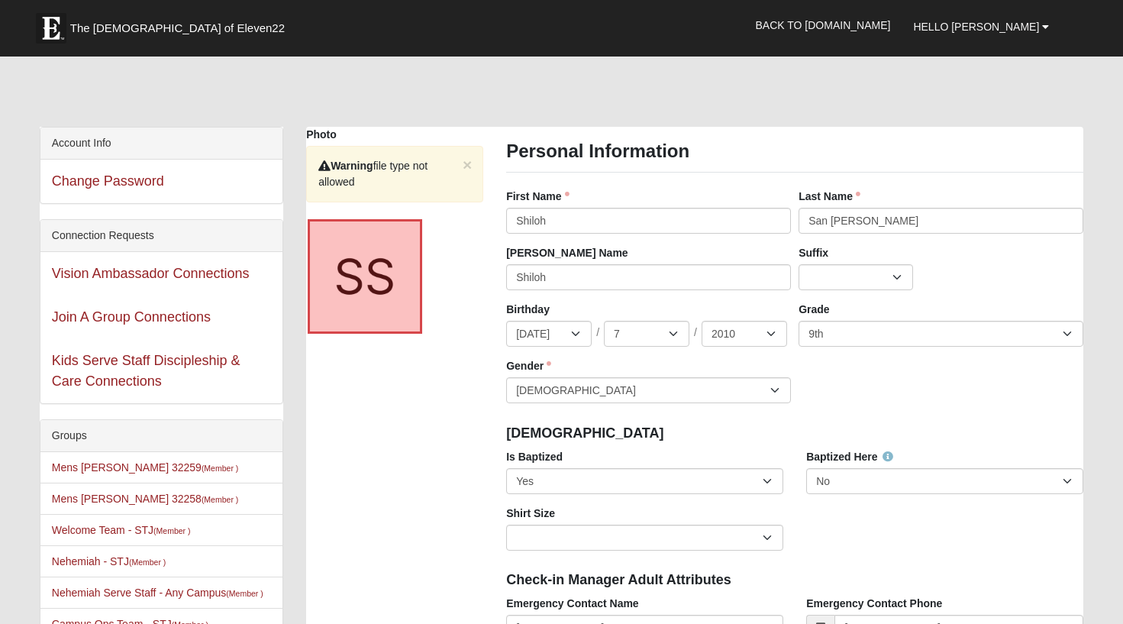
scroll to position [6, 0]
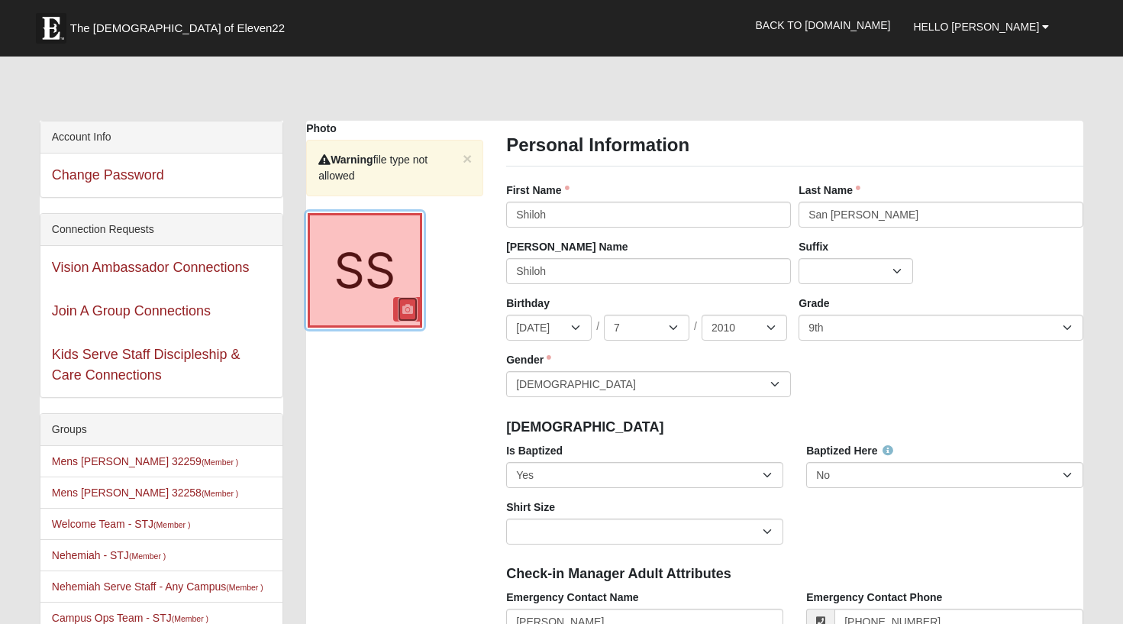
click at [409, 312] on icon at bounding box center [407, 309] width 11 height 11
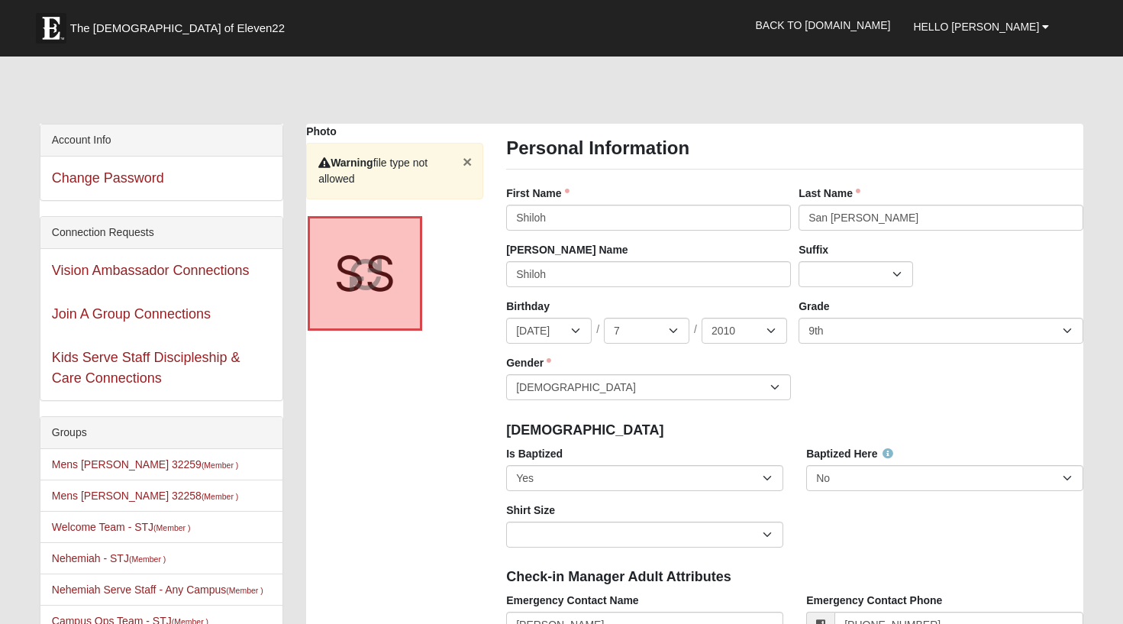
click at [470, 158] on button "×" at bounding box center [467, 161] width 9 height 16
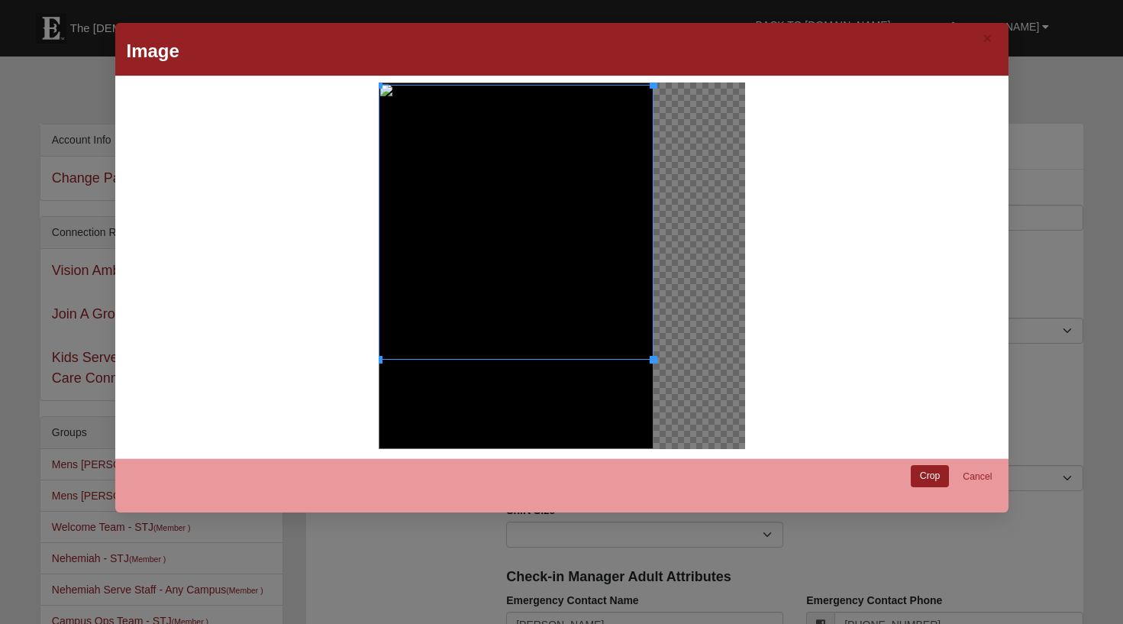
click at [499, 185] on div at bounding box center [516, 222] width 275 height 275
click at [927, 471] on link "Crop" at bounding box center [930, 476] width 39 height 22
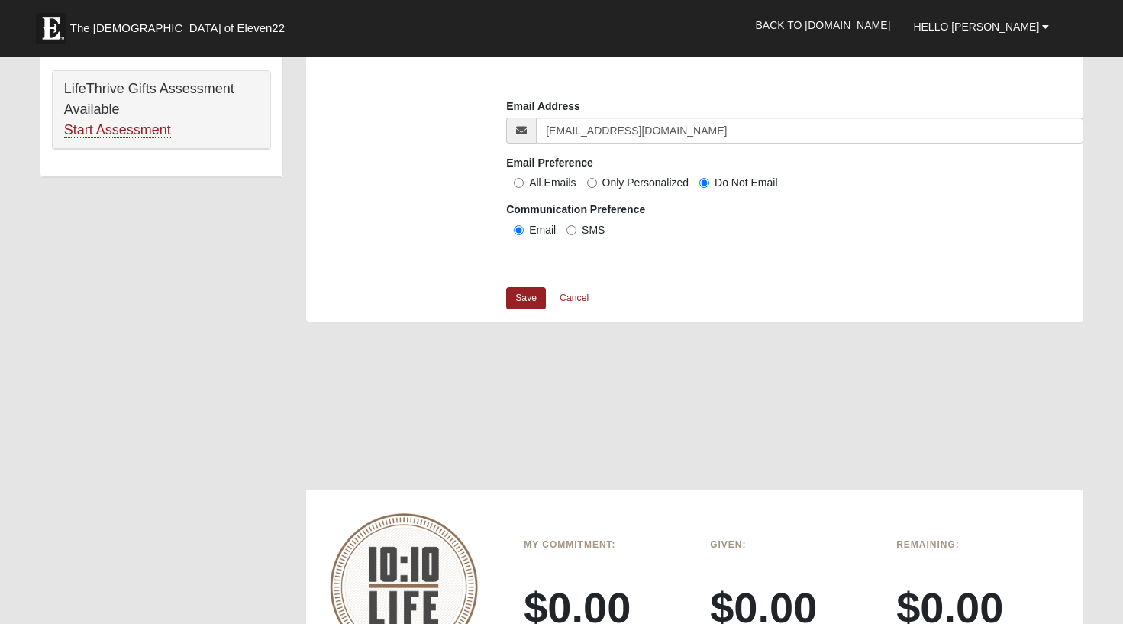
scroll to position [1245, 0]
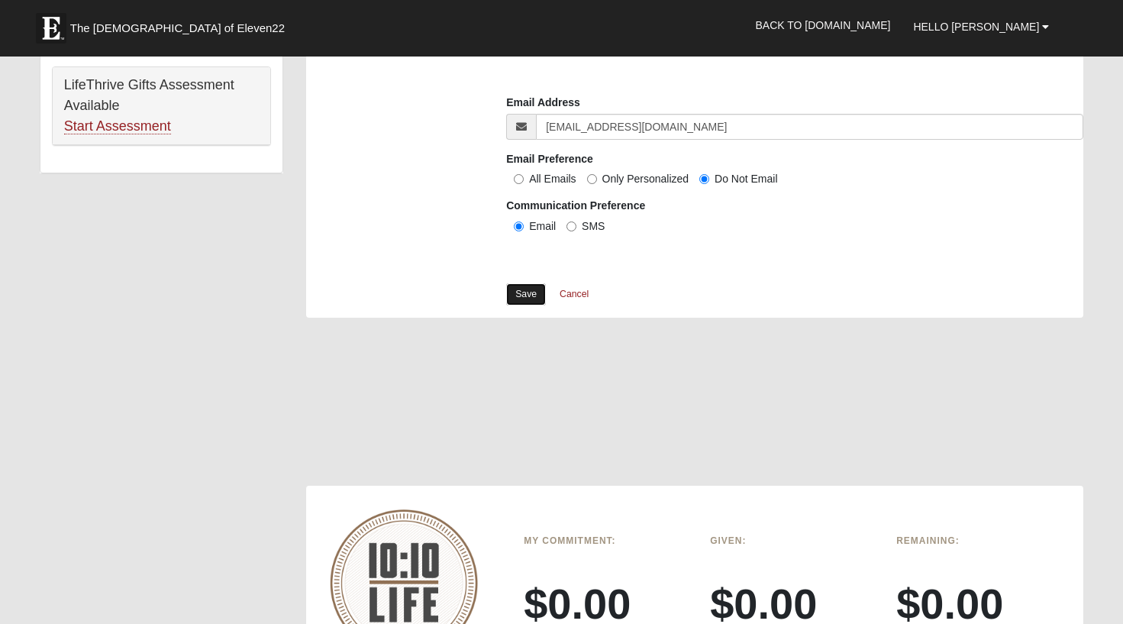
click at [514, 294] on link "Save" at bounding box center [526, 294] width 40 height 22
